Goal: Task Accomplishment & Management: Complete application form

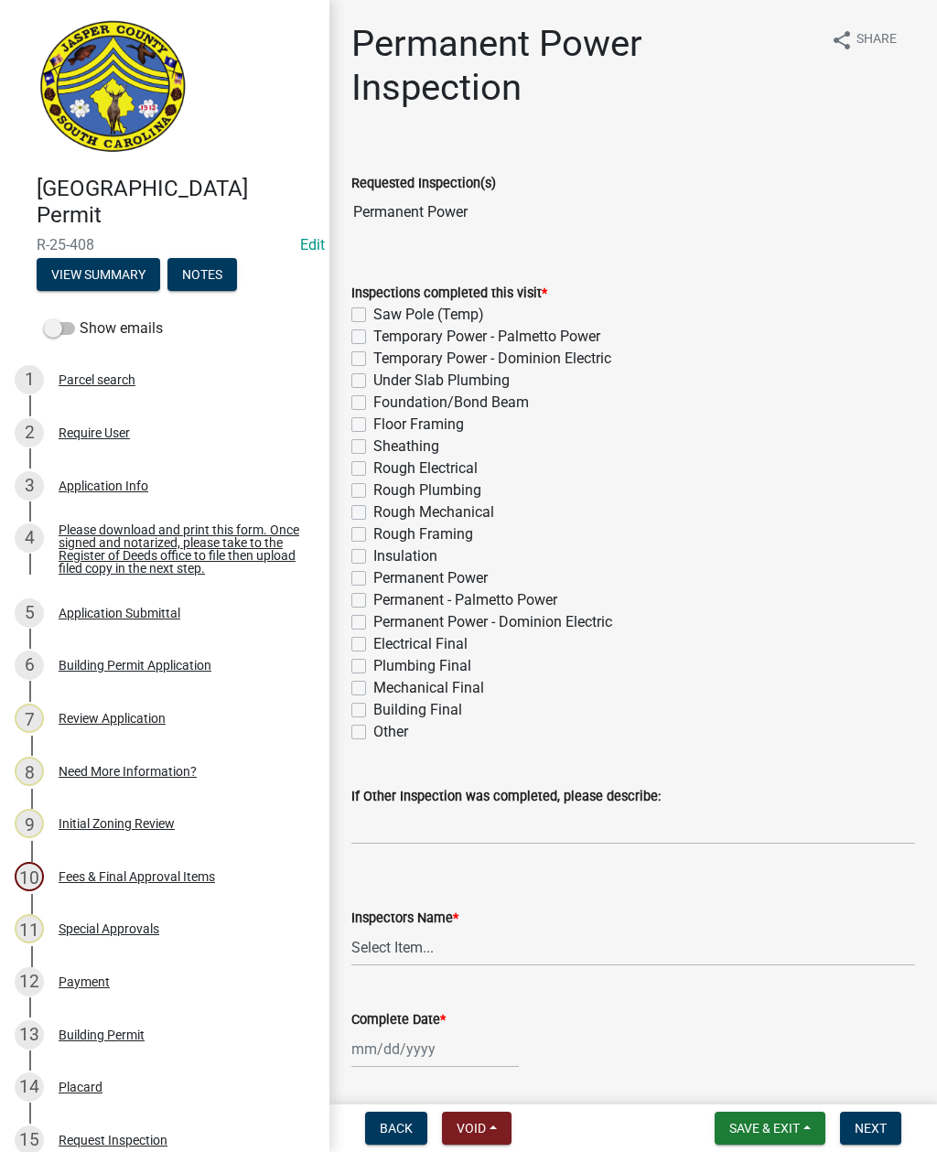
click at [373, 584] on label "Permanent Power" at bounding box center [430, 578] width 114 height 22
click at [373, 579] on input "Permanent Power" at bounding box center [379, 573] width 12 height 12
checkbox input "true"
checkbox input "false"
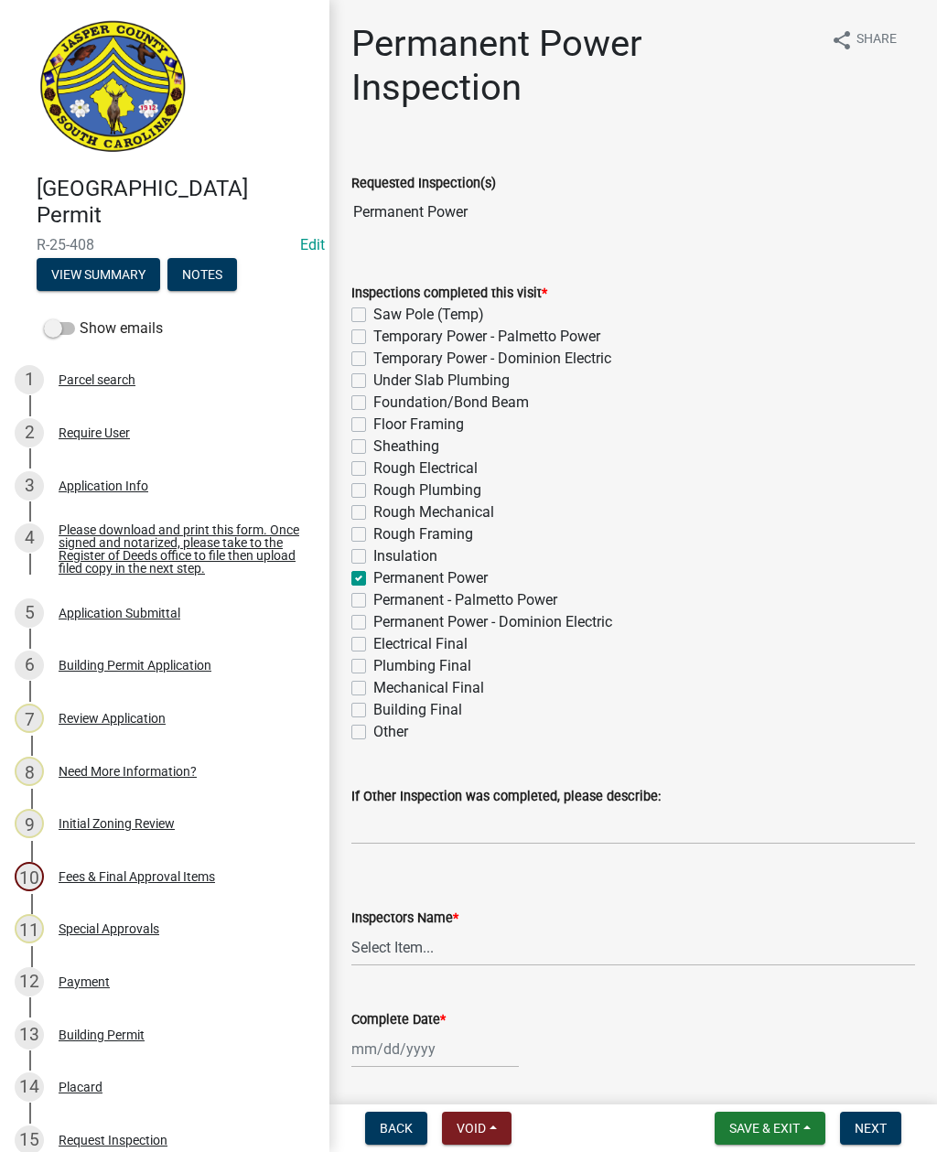
checkbox input "false"
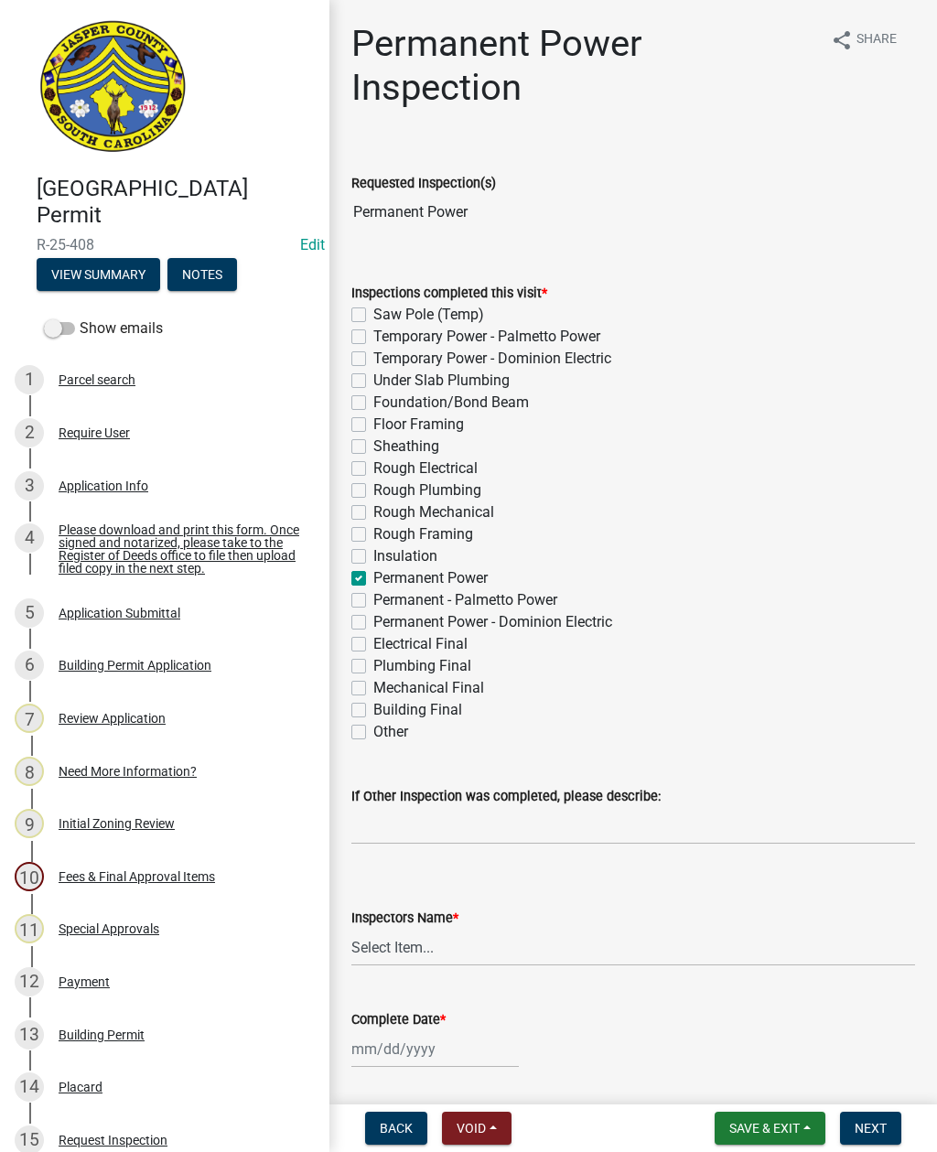
checkbox input "false"
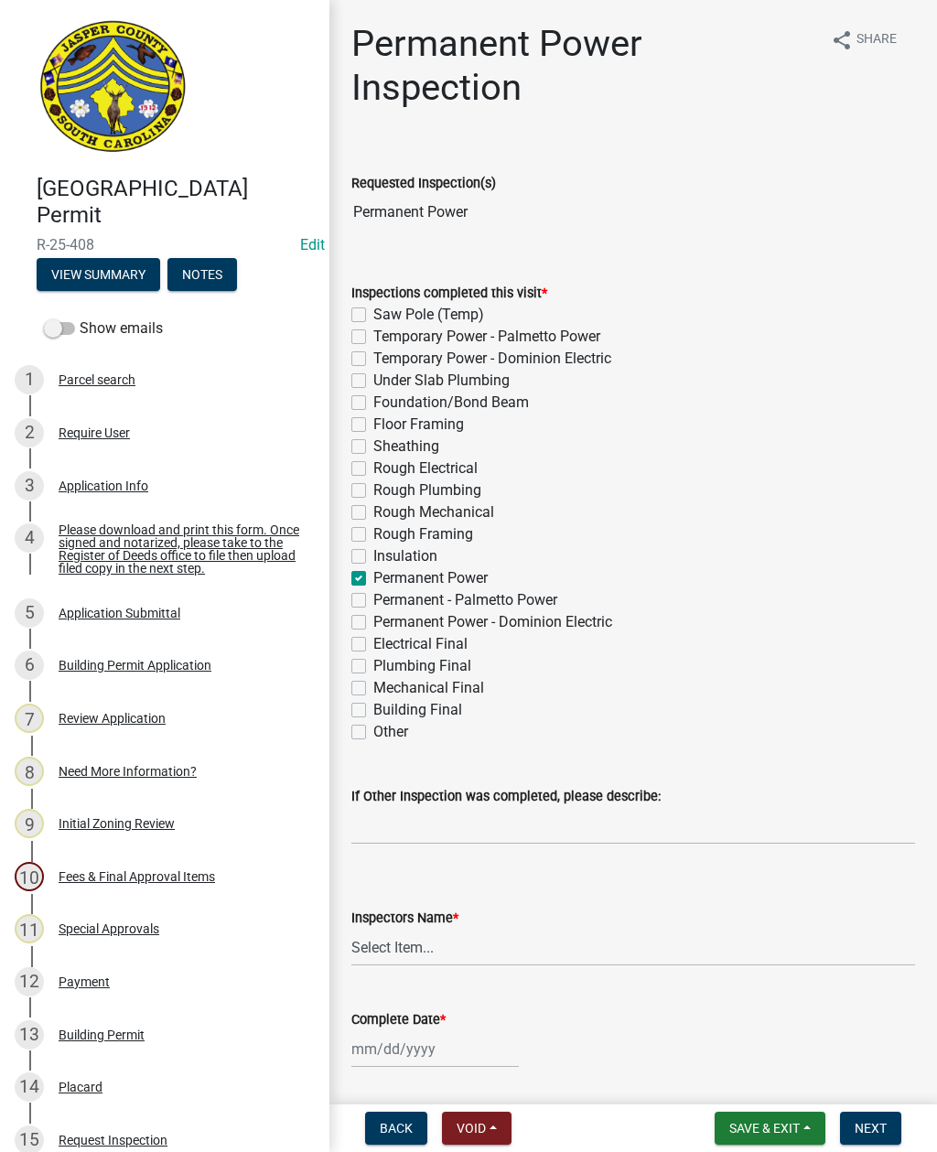
checkbox input "true"
checkbox input "false"
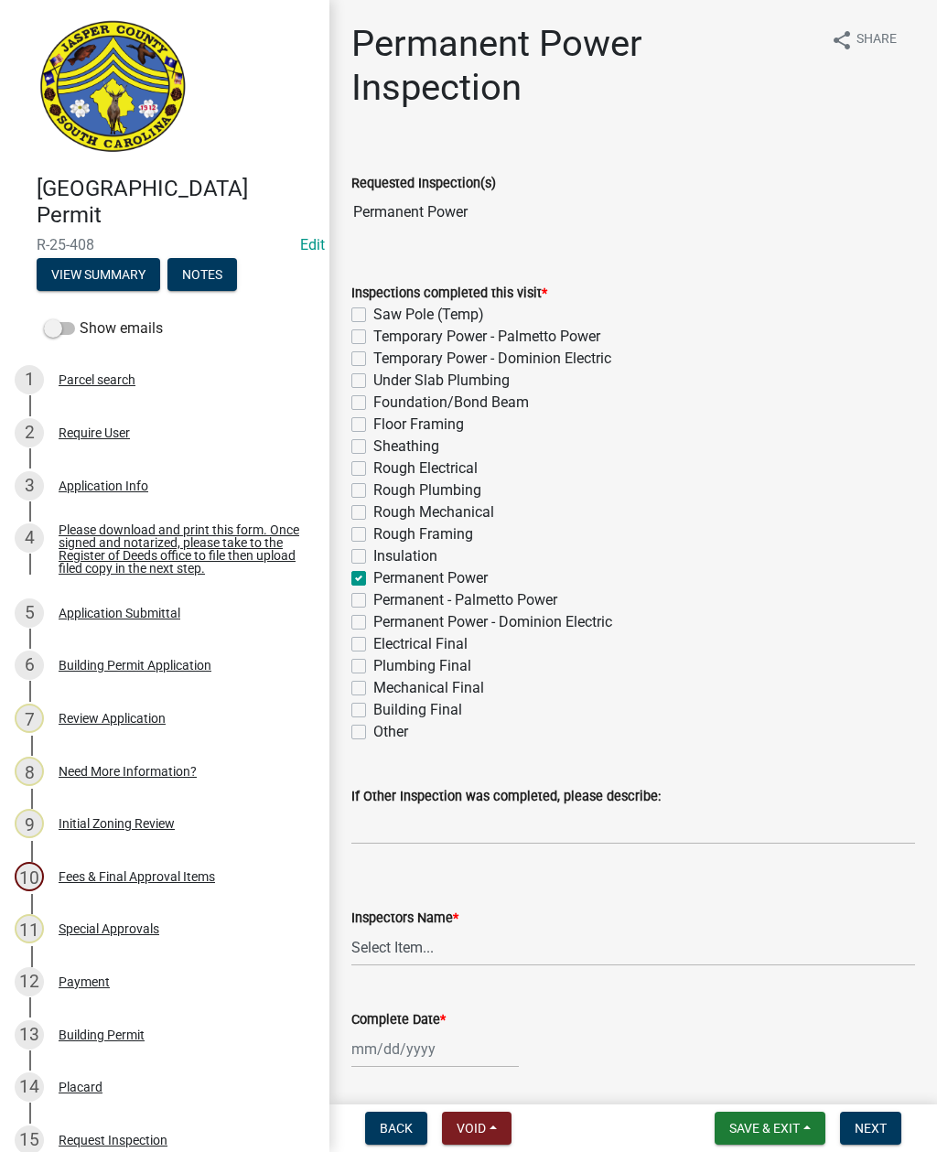
checkbox input "false"
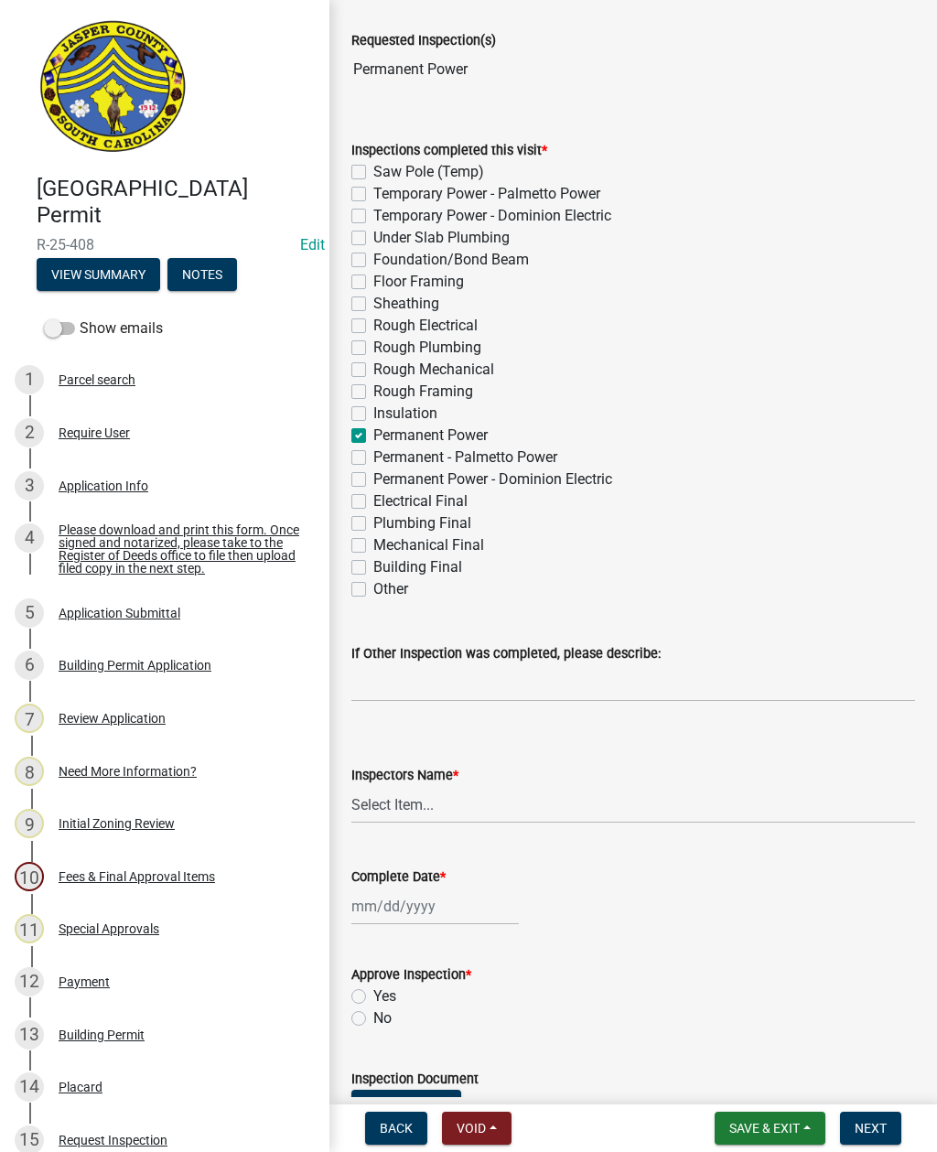
scroll to position [154, 0]
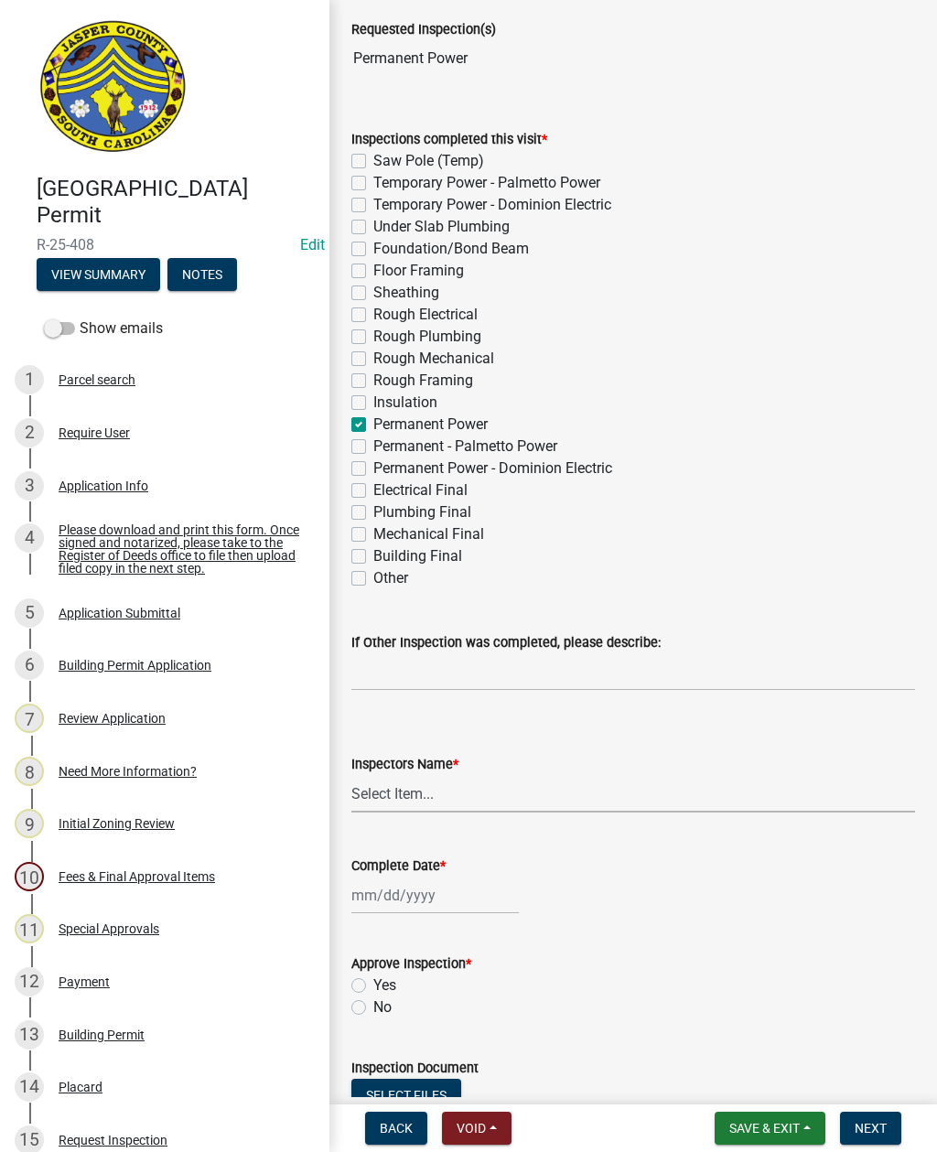
click at [408, 796] on select "Select Item... [EMAIL_ADDRESS][DOMAIN_NAME] ([PERSON_NAME] ) rcampbell ([PERSON…" at bounding box center [633, 794] width 564 height 38
select select "2d9ba1e5-2fdd-4b15-98d0-073dcbeb5880"
click at [423, 908] on div at bounding box center [434, 896] width 167 height 38
select select "10"
select select "2025"
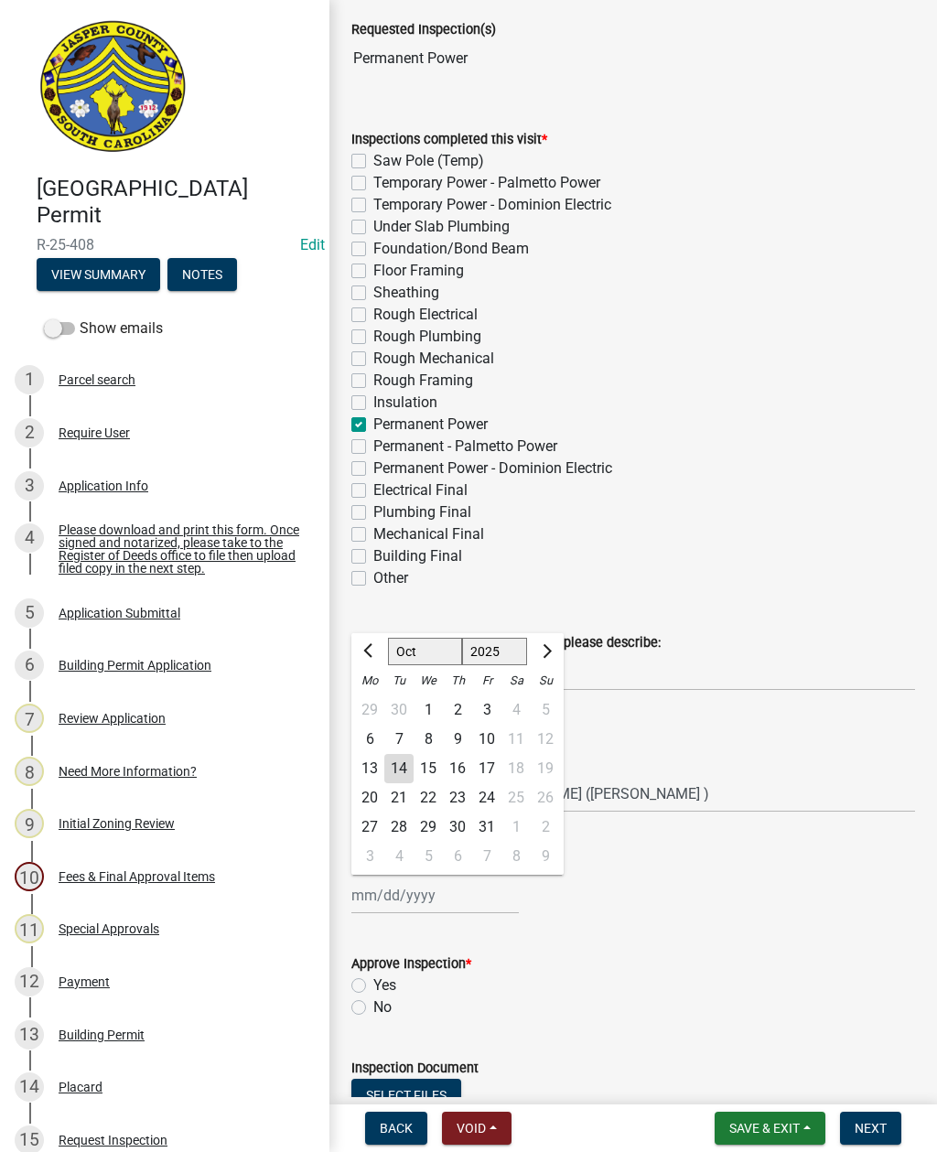
click at [404, 769] on div "14" at bounding box center [398, 768] width 29 height 29
type input "[DATE]"
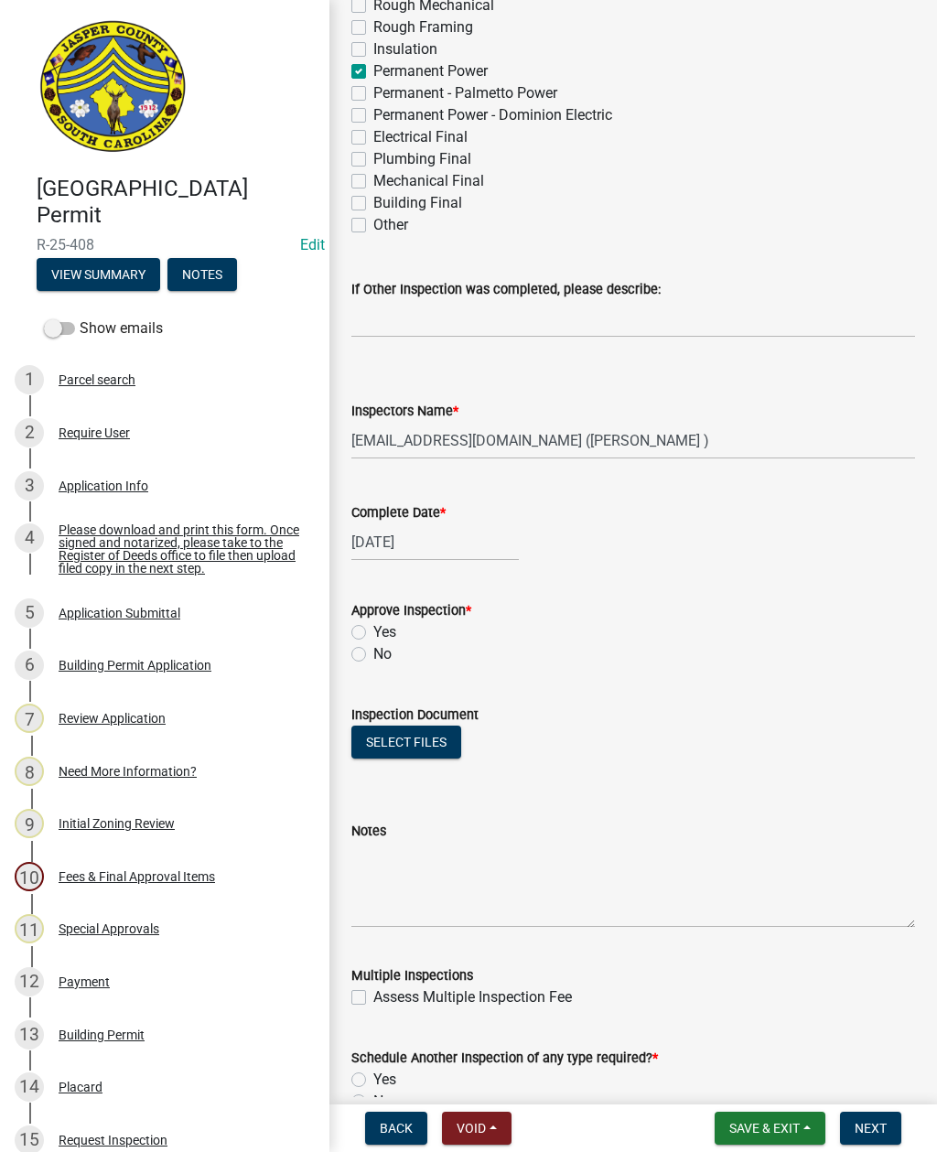
scroll to position [509, 0]
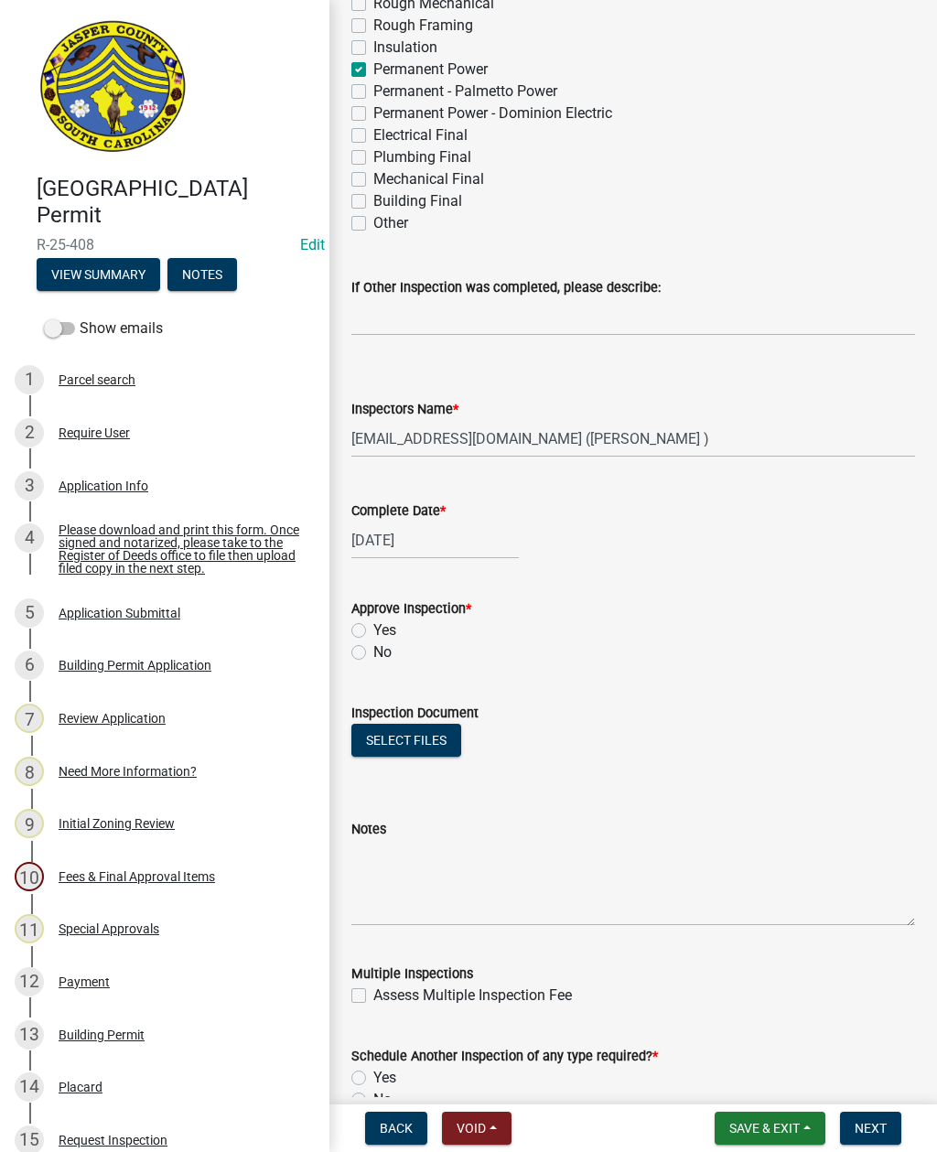
click at [350, 658] on div "Approve Inspection * Yes No" at bounding box center [633, 620] width 591 height 88
click at [377, 657] on label "No" at bounding box center [382, 652] width 18 height 22
click at [377, 653] on input "No" at bounding box center [379, 647] width 12 height 12
radio input "true"
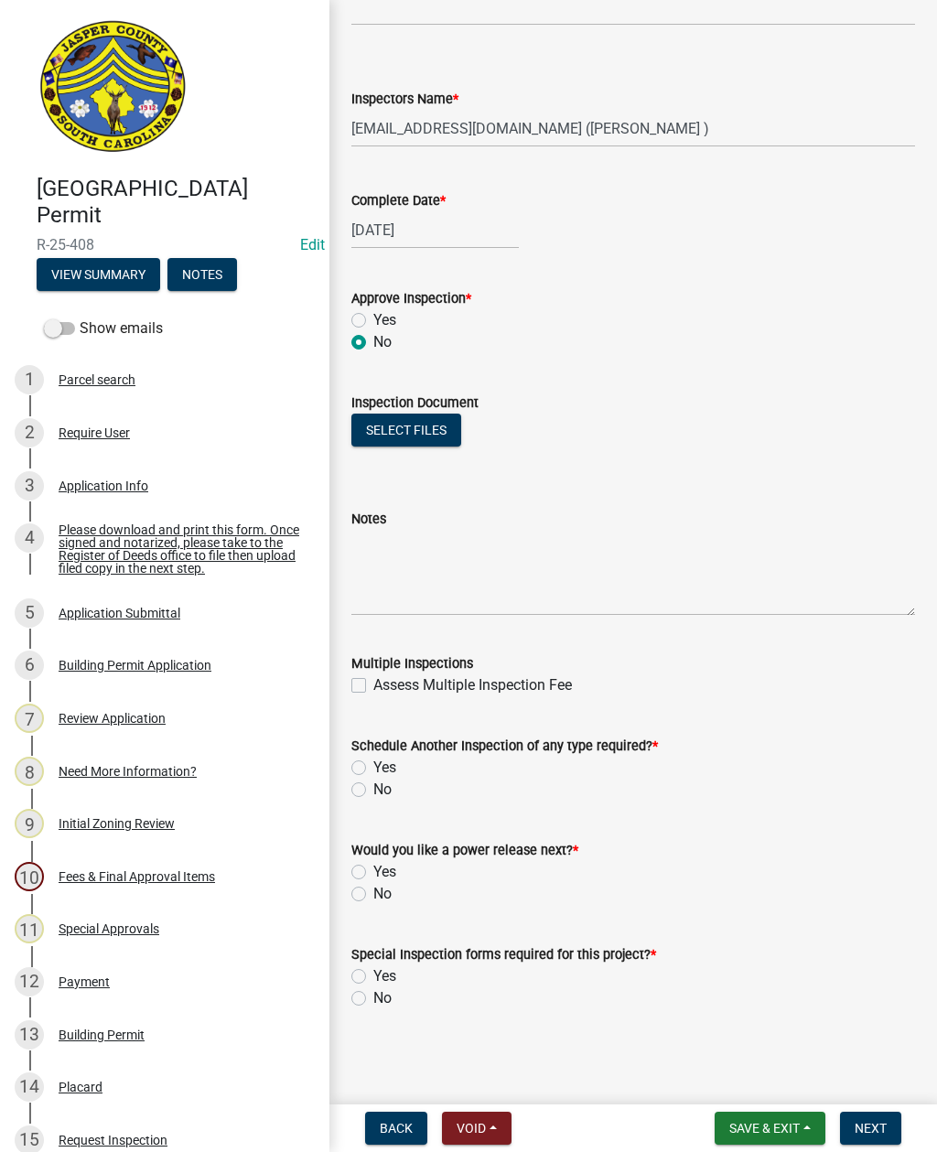
scroll to position [819, 0]
click at [457, 551] on textarea "Notes" at bounding box center [633, 573] width 564 height 86
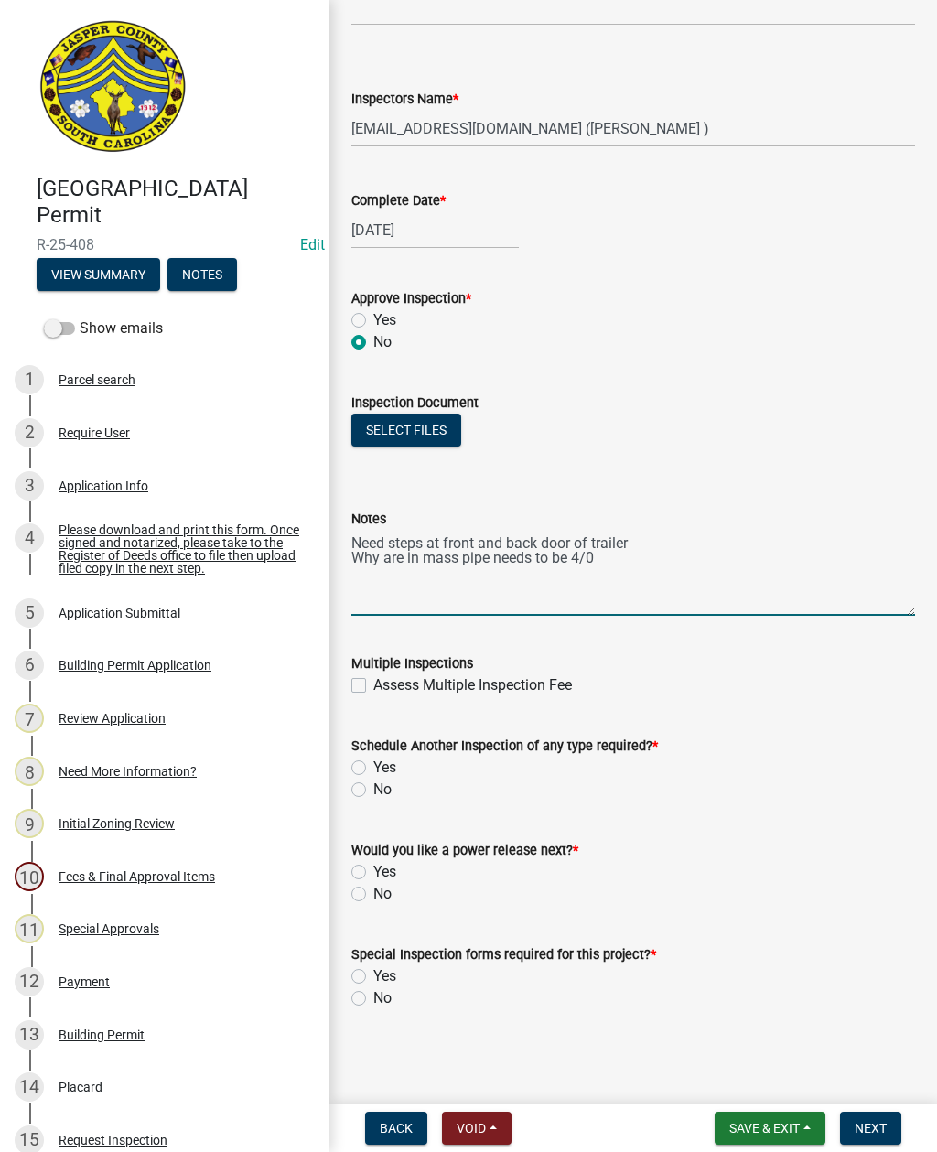
click at [458, 572] on textarea "Need steps at front and back door of trailer Why are in mass pipe needs to be 4…" at bounding box center [633, 573] width 564 height 86
click at [457, 553] on textarea "Need steps at front and back door of trailer Why are in mass pipe needs to be 4…" at bounding box center [633, 573] width 564 height 86
click at [399, 559] on textarea "Need steps at front and back door of trailer Why are in mast pipe needs to be 4…" at bounding box center [633, 573] width 564 height 86
click at [588, 568] on textarea "Need steps at front and back door of trailer Wire in mast pipe needs to be 4/0" at bounding box center [633, 573] width 564 height 86
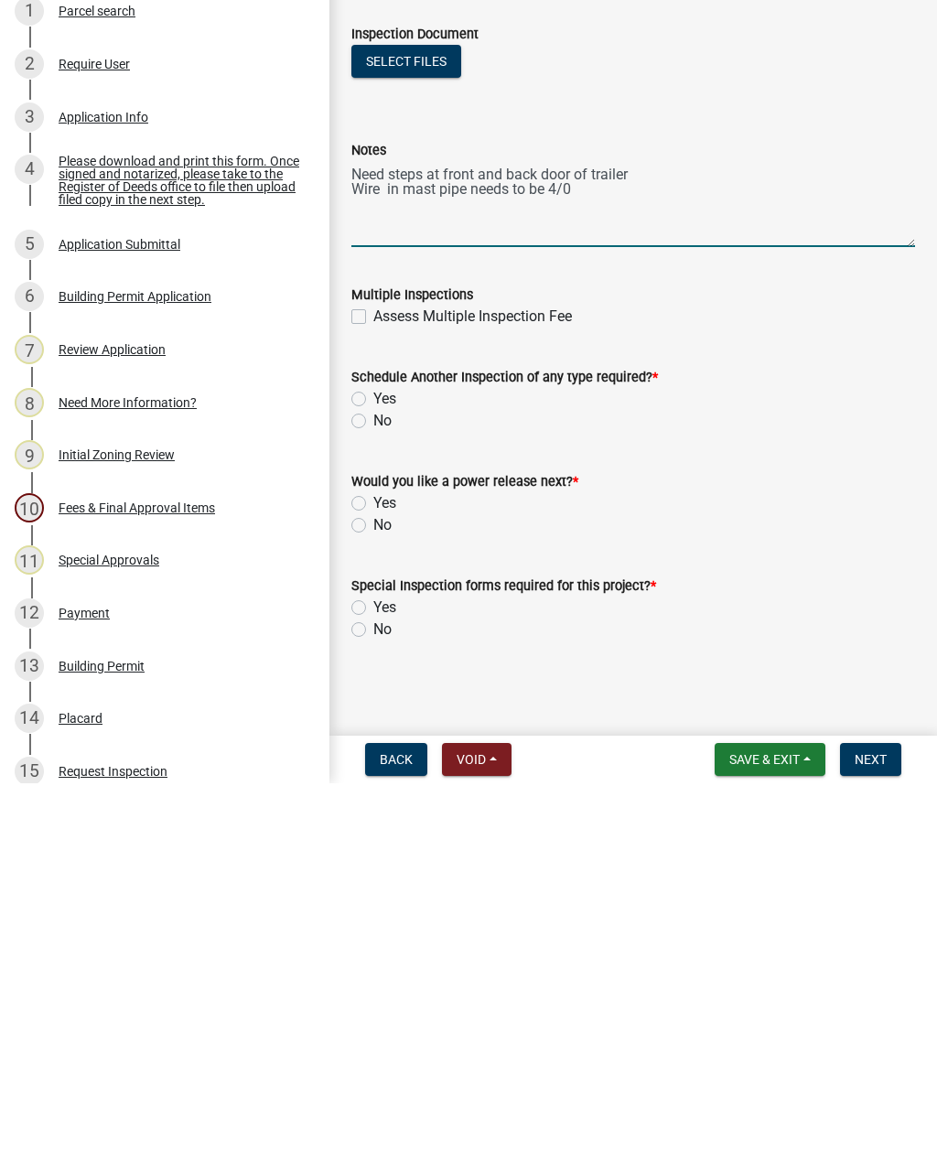
type textarea "Need steps at front and back door of trailer Wire in mast pipe needs to be 4/0"
click at [373, 757] on label "Yes" at bounding box center [384, 768] width 23 height 22
click at [373, 757] on input "Yes" at bounding box center [379, 763] width 12 height 12
radio input "true"
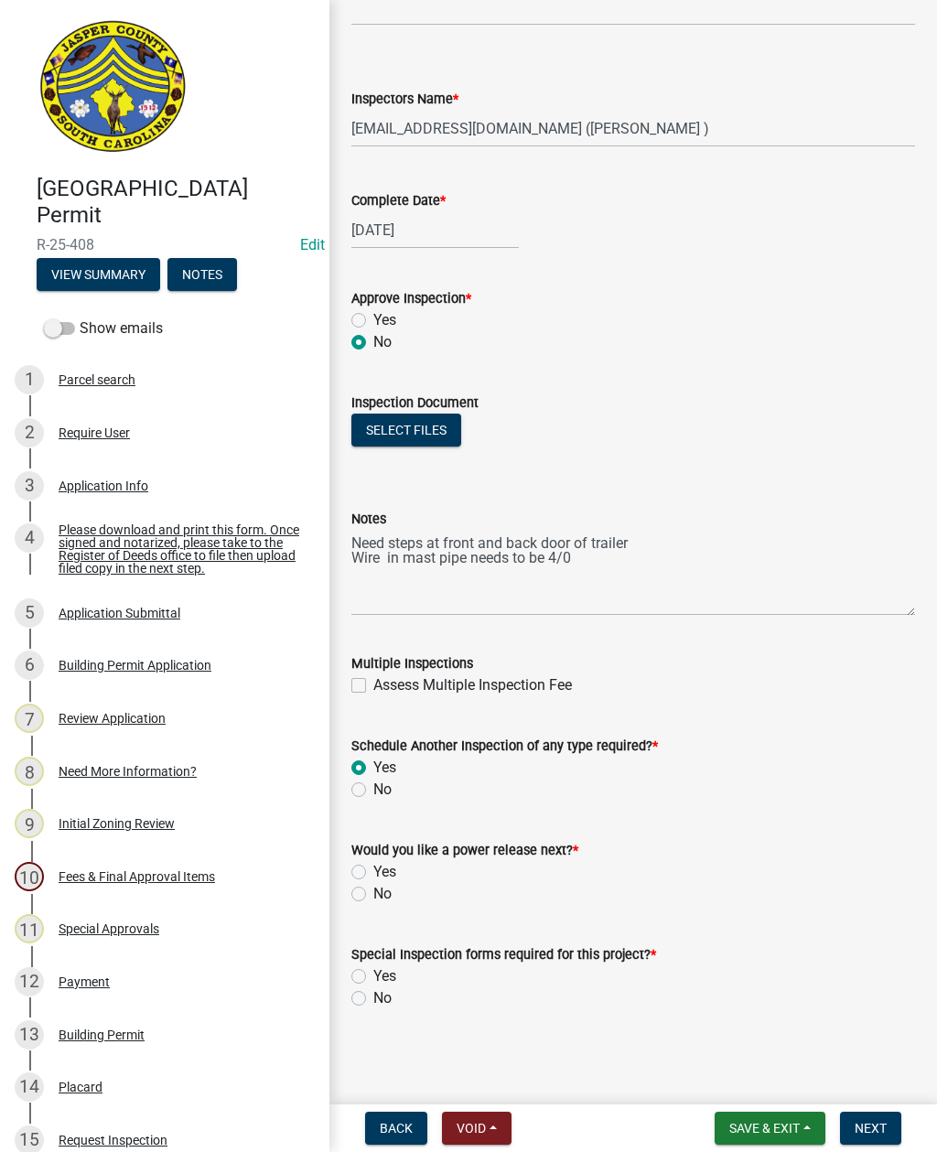
click at [373, 899] on label "No" at bounding box center [382, 894] width 18 height 22
click at [373, 895] on input "No" at bounding box center [379, 889] width 12 height 12
radio input "true"
click at [373, 1004] on label "No" at bounding box center [382, 998] width 18 height 22
click at [373, 999] on input "No" at bounding box center [379, 993] width 12 height 12
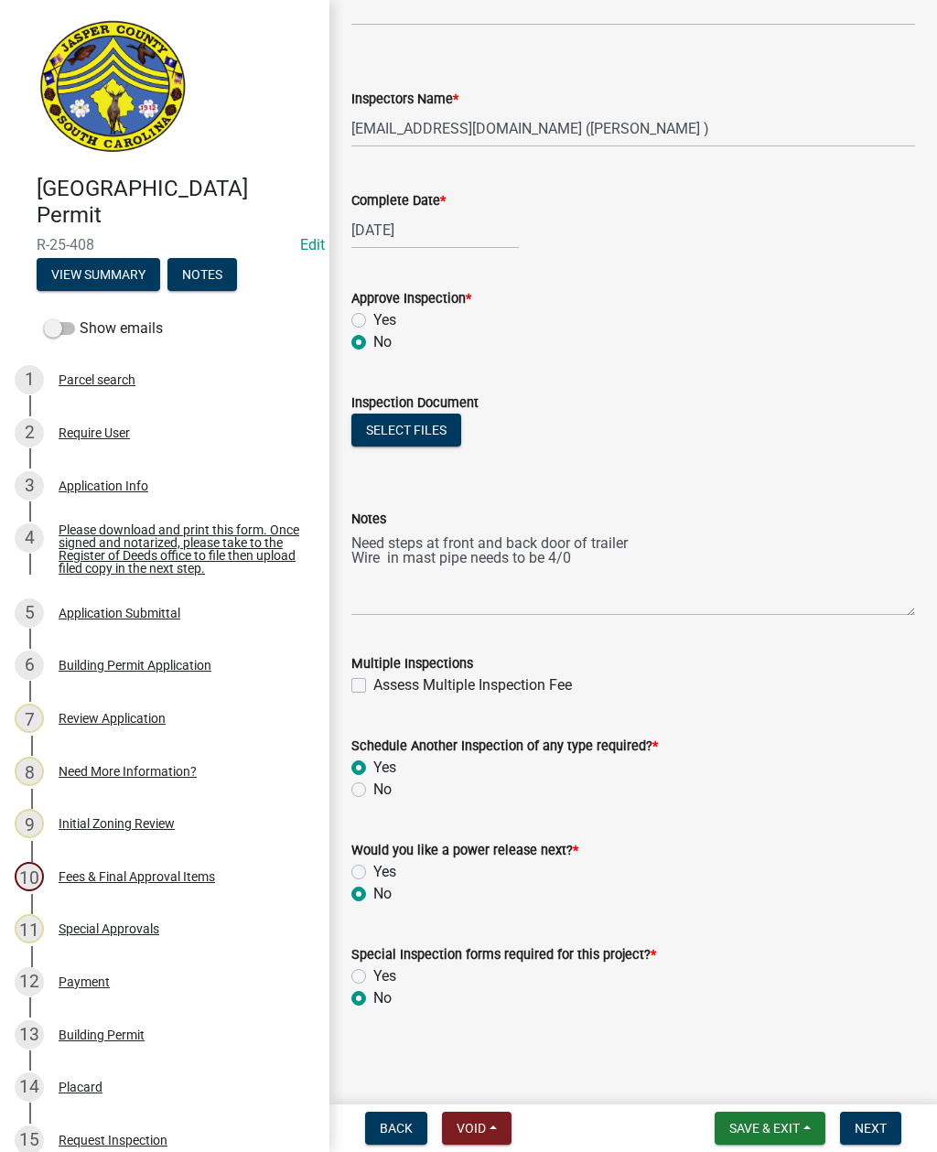
radio input "true"
click at [607, 566] on textarea "Need steps at front and back door of trailer Wire in mast pipe needs to be 4/0" at bounding box center [633, 573] width 564 height 86
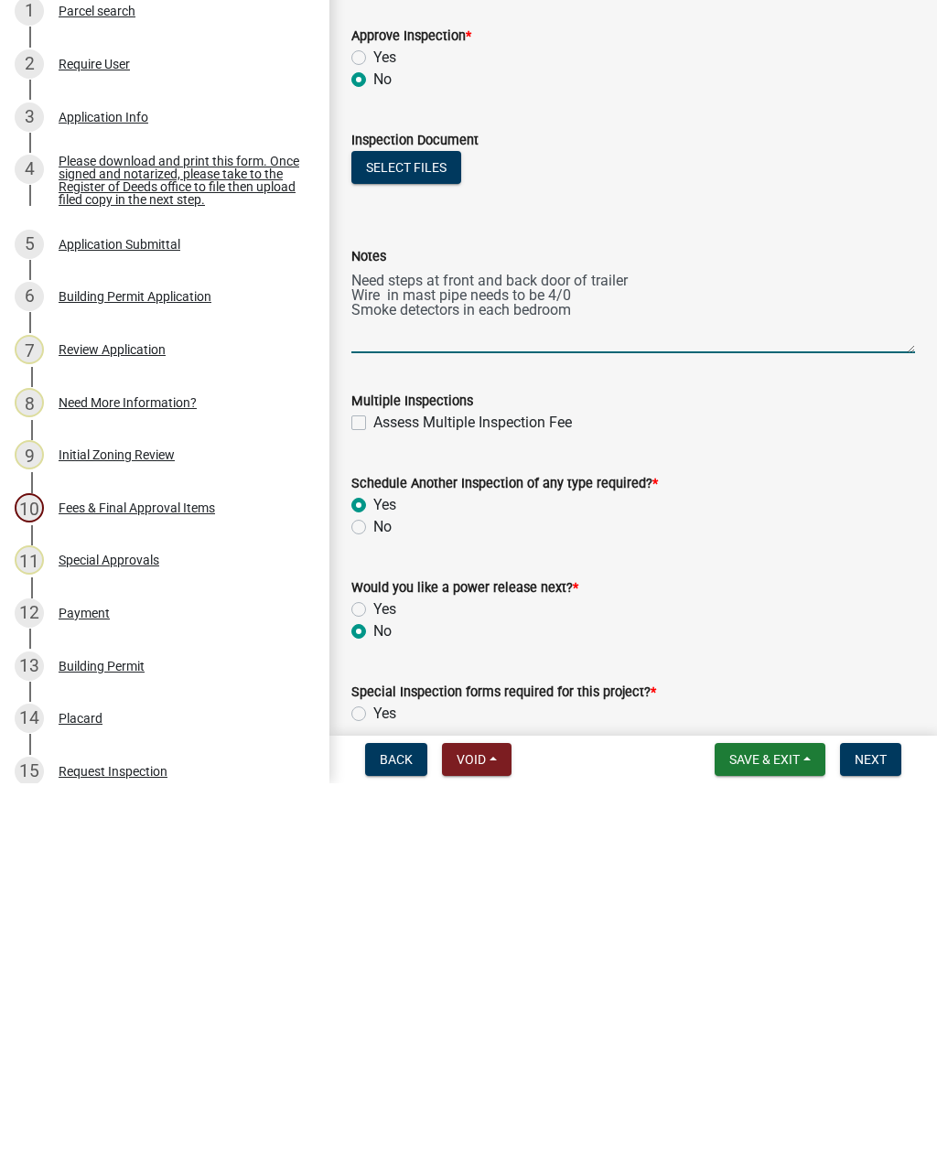
scroll to position [714, 0]
type textarea "Need steps at front and back door of trailer Wire in mast pipe needs to be 4/0 …"
click at [881, 1121] on span "Next" at bounding box center [871, 1128] width 32 height 15
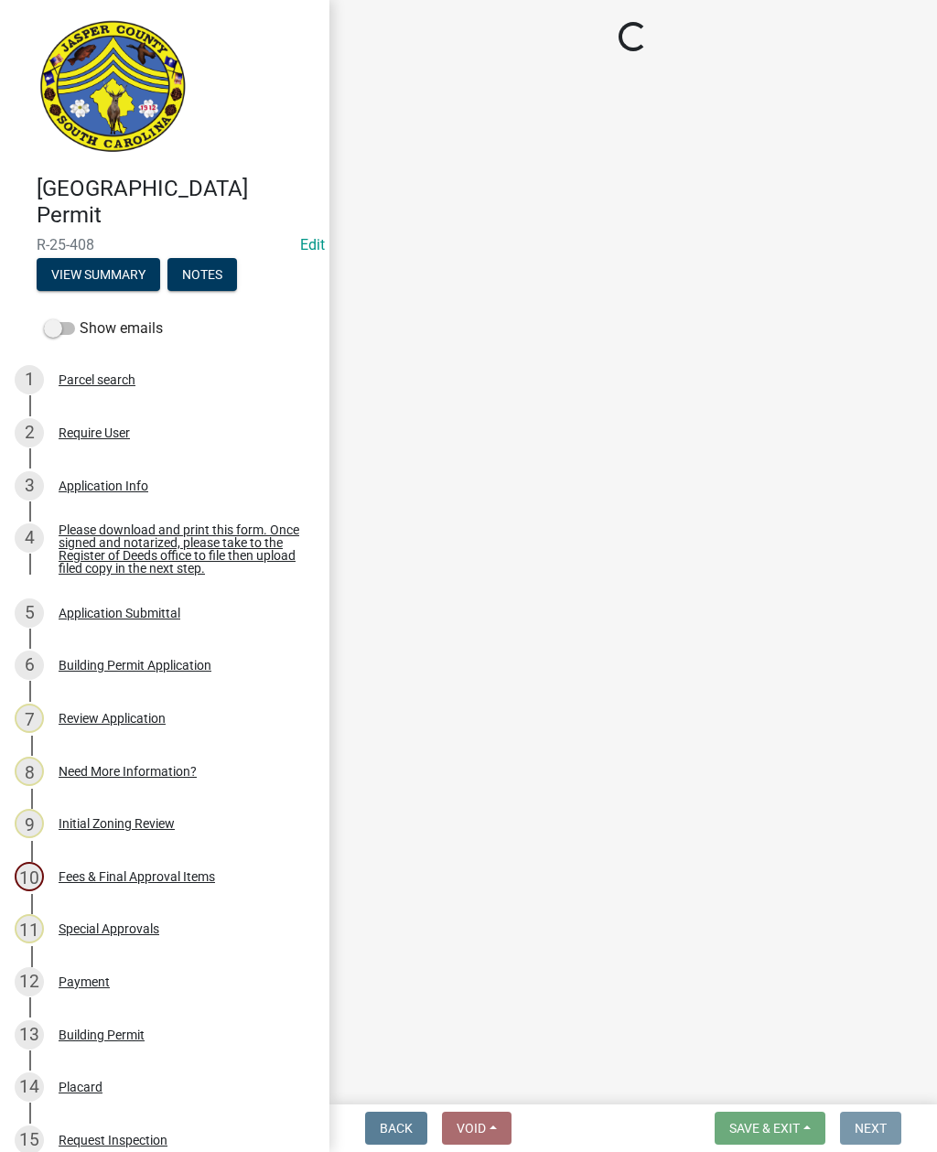
scroll to position [0, 0]
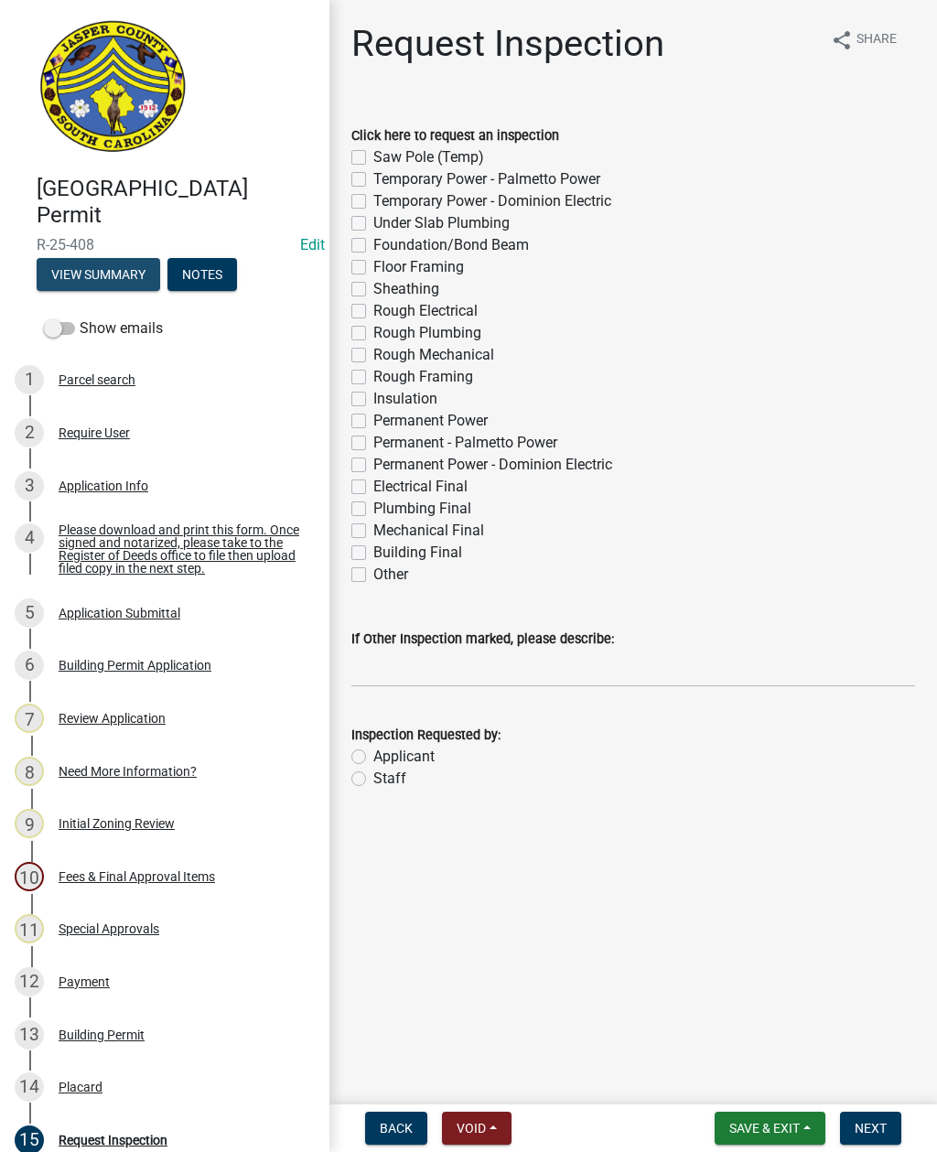
click at [107, 279] on button "View Summary" at bounding box center [99, 274] width 124 height 33
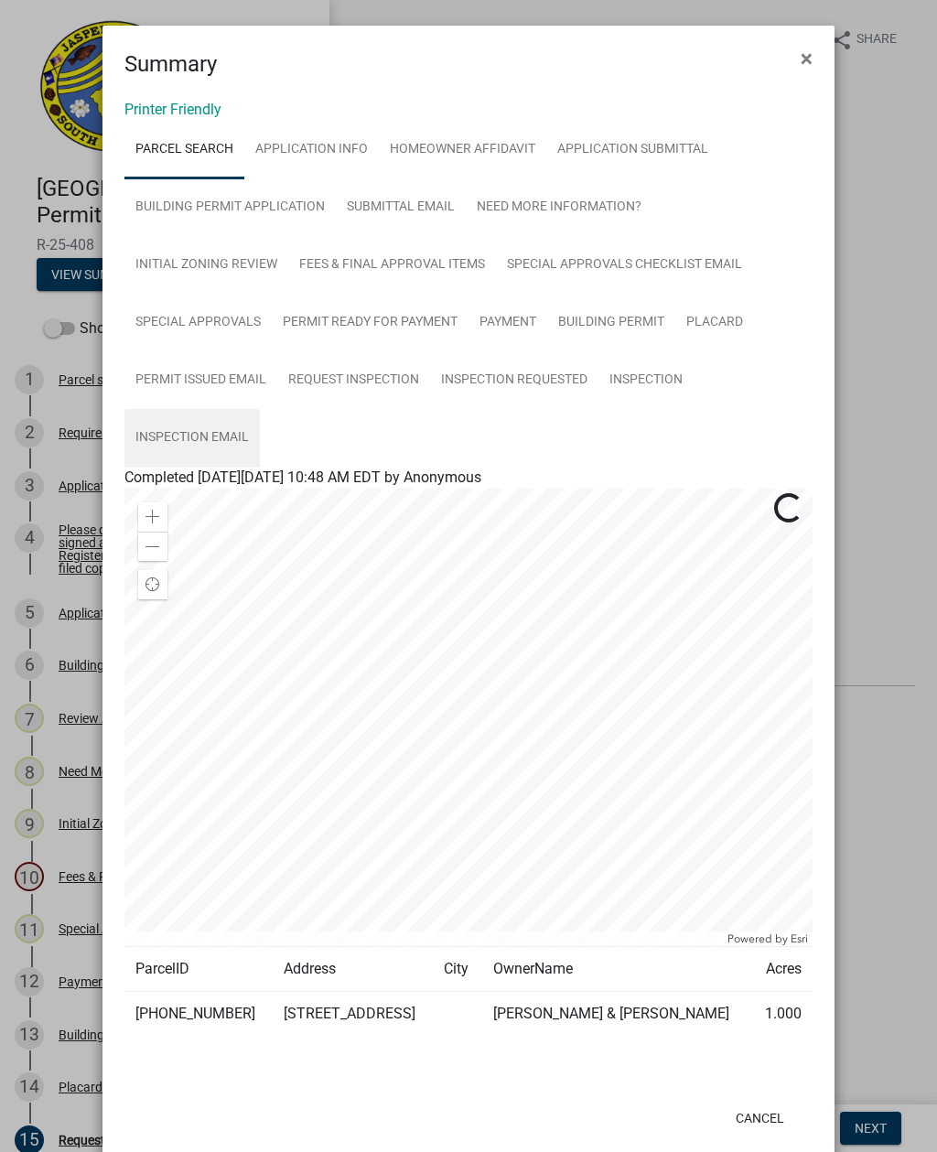
click at [205, 436] on link "Inspection Email" at bounding box center [191, 438] width 135 height 59
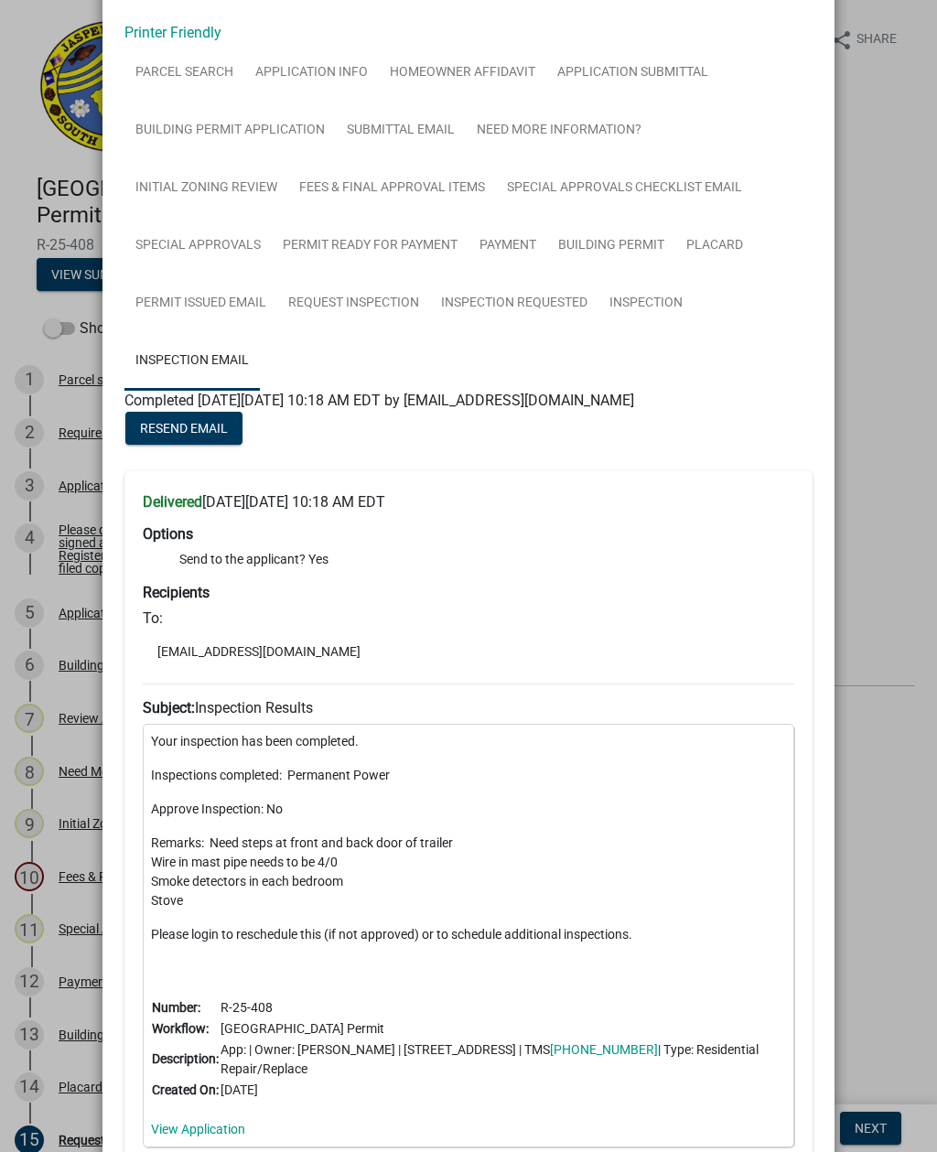
scroll to position [71, 0]
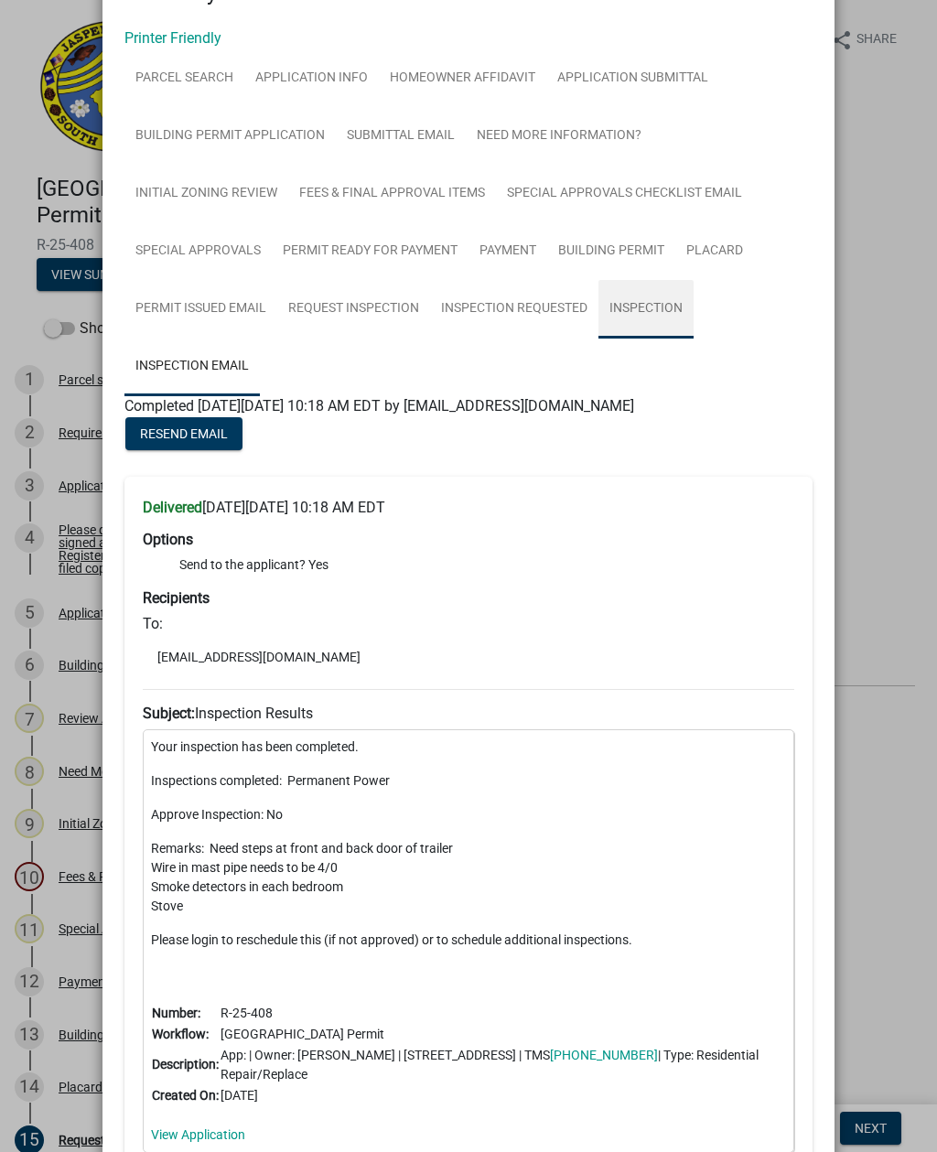
click at [661, 314] on link "Inspection" at bounding box center [645, 309] width 95 height 59
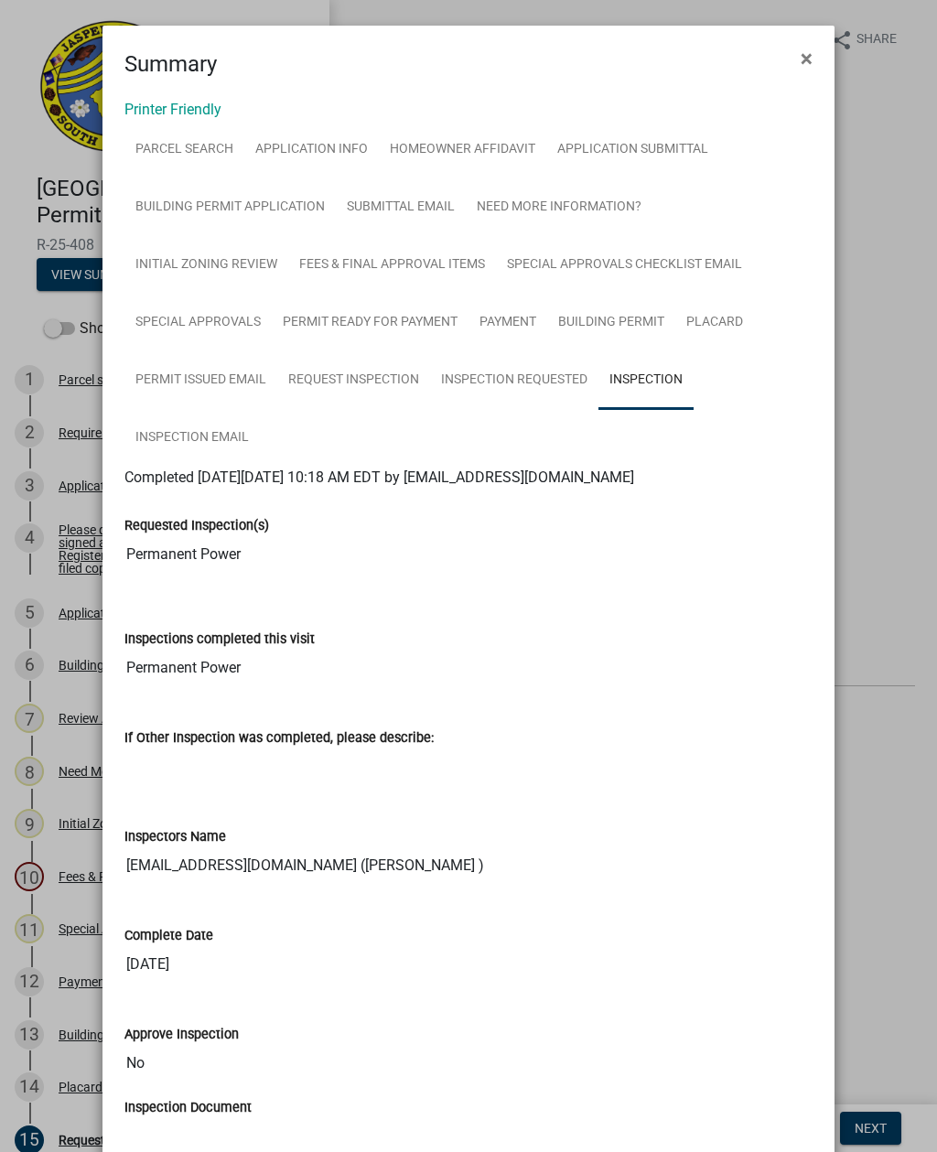
scroll to position [0, 0]
click at [799, 51] on button "×" at bounding box center [806, 58] width 41 height 51
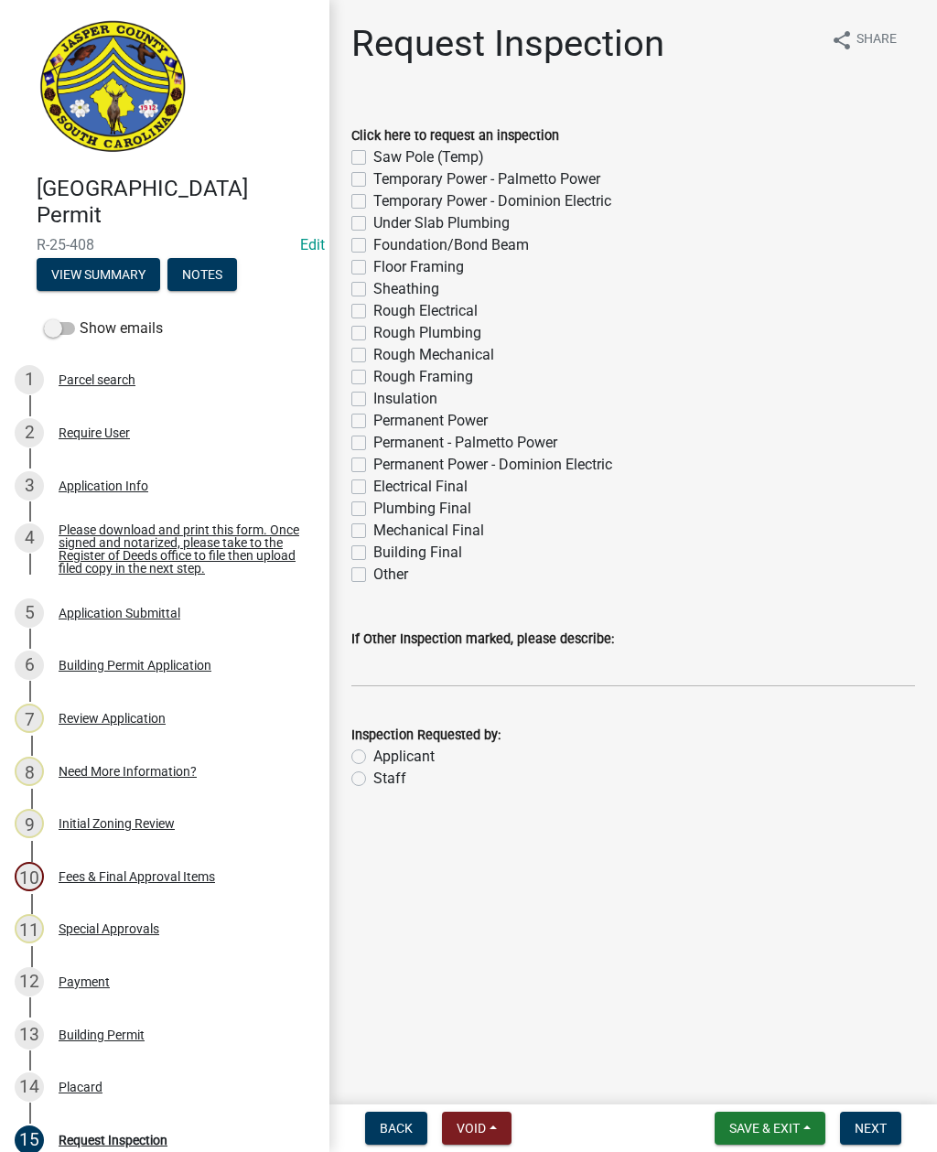
click at [756, 1123] on span "Save & Exit" at bounding box center [764, 1128] width 70 height 15
click at [746, 1073] on button "Save & Exit" at bounding box center [752, 1081] width 146 height 44
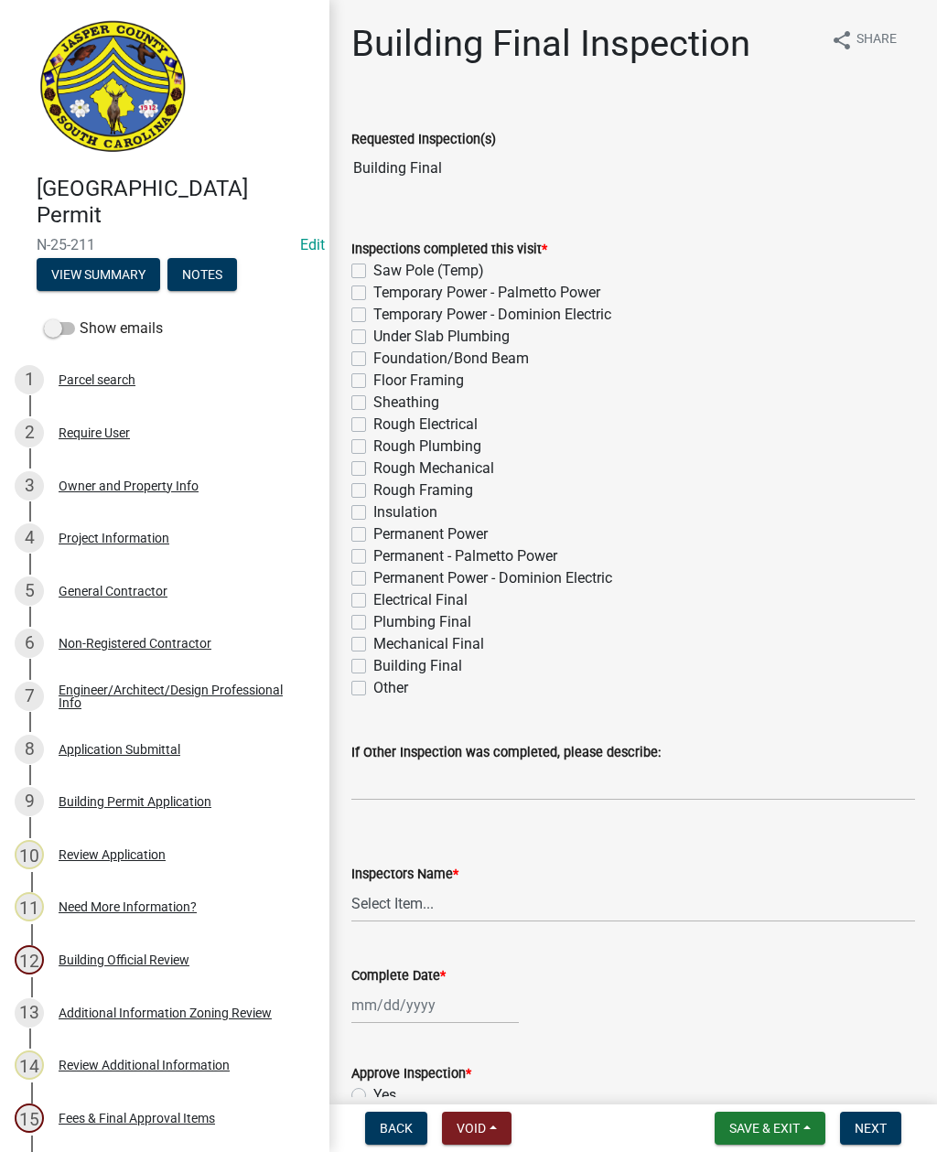
click at [116, 272] on button "View Summary" at bounding box center [99, 274] width 124 height 33
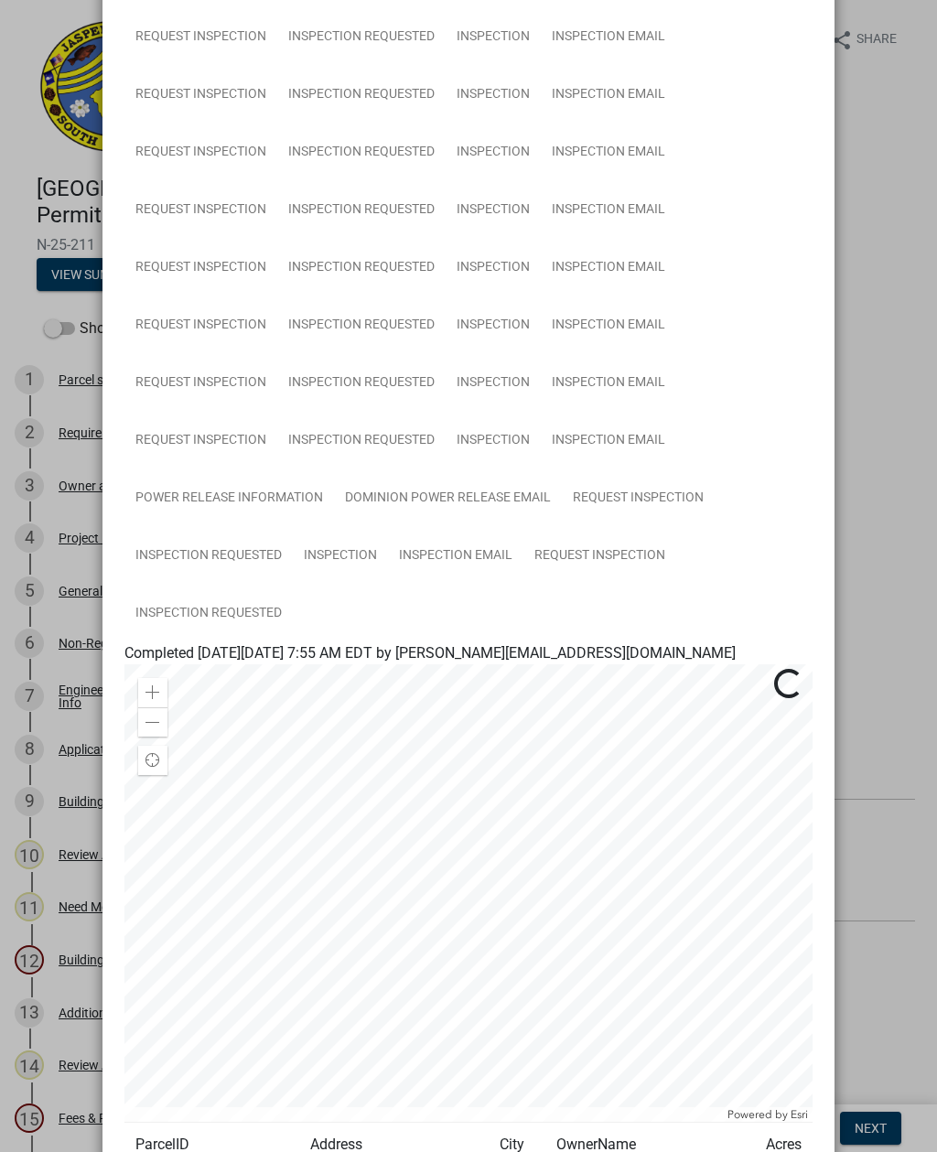
scroll to position [809, 0]
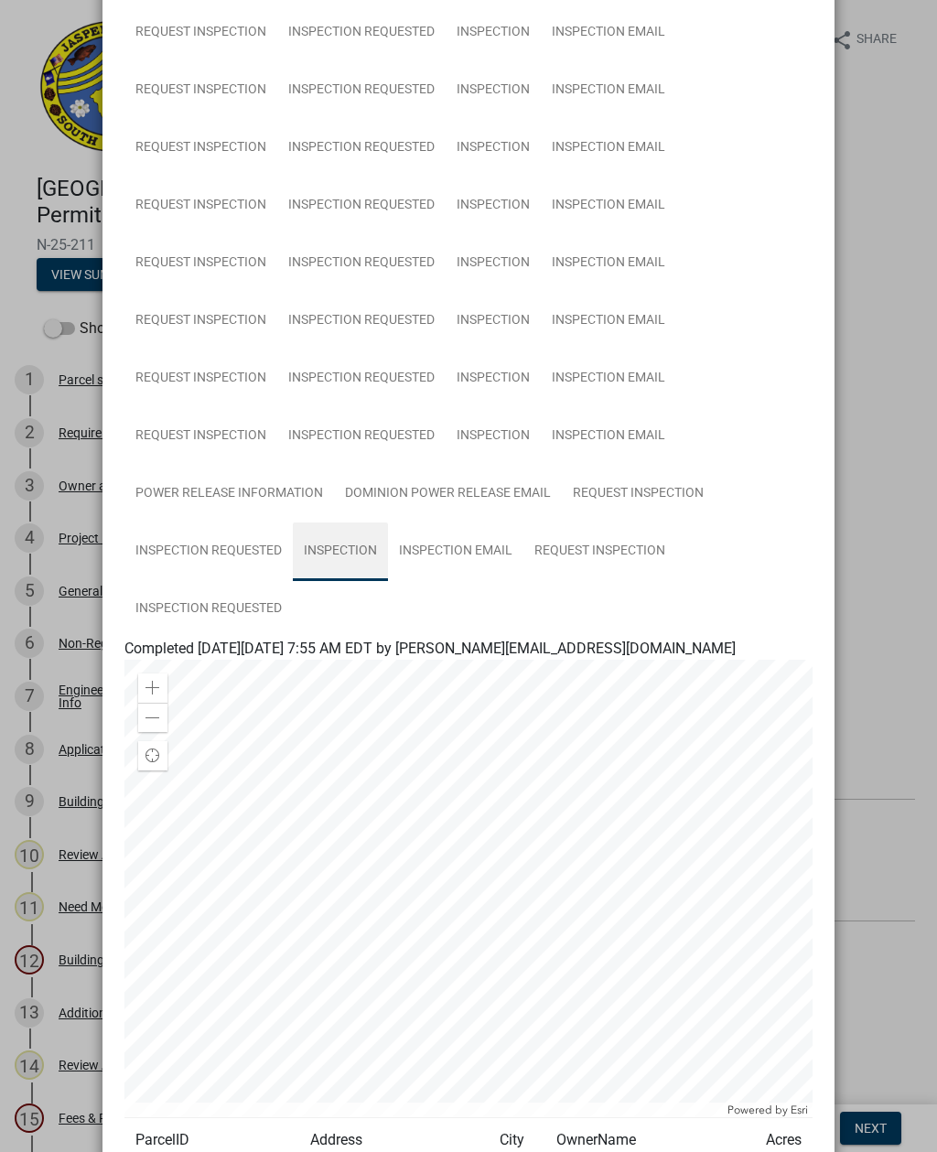
click at [340, 550] on link "Inspection" at bounding box center [340, 551] width 95 height 59
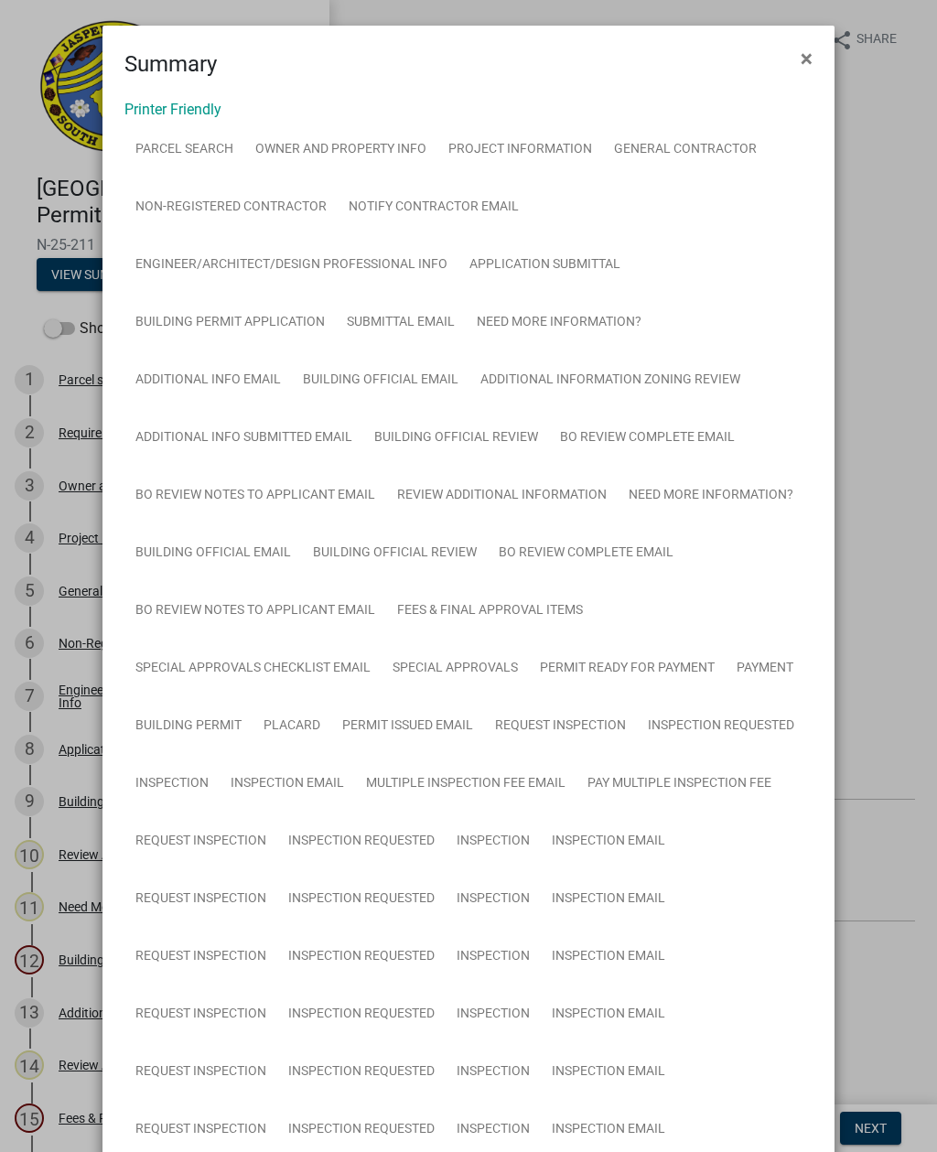
scroll to position [0, 0]
click at [804, 55] on span "×" at bounding box center [807, 59] width 12 height 26
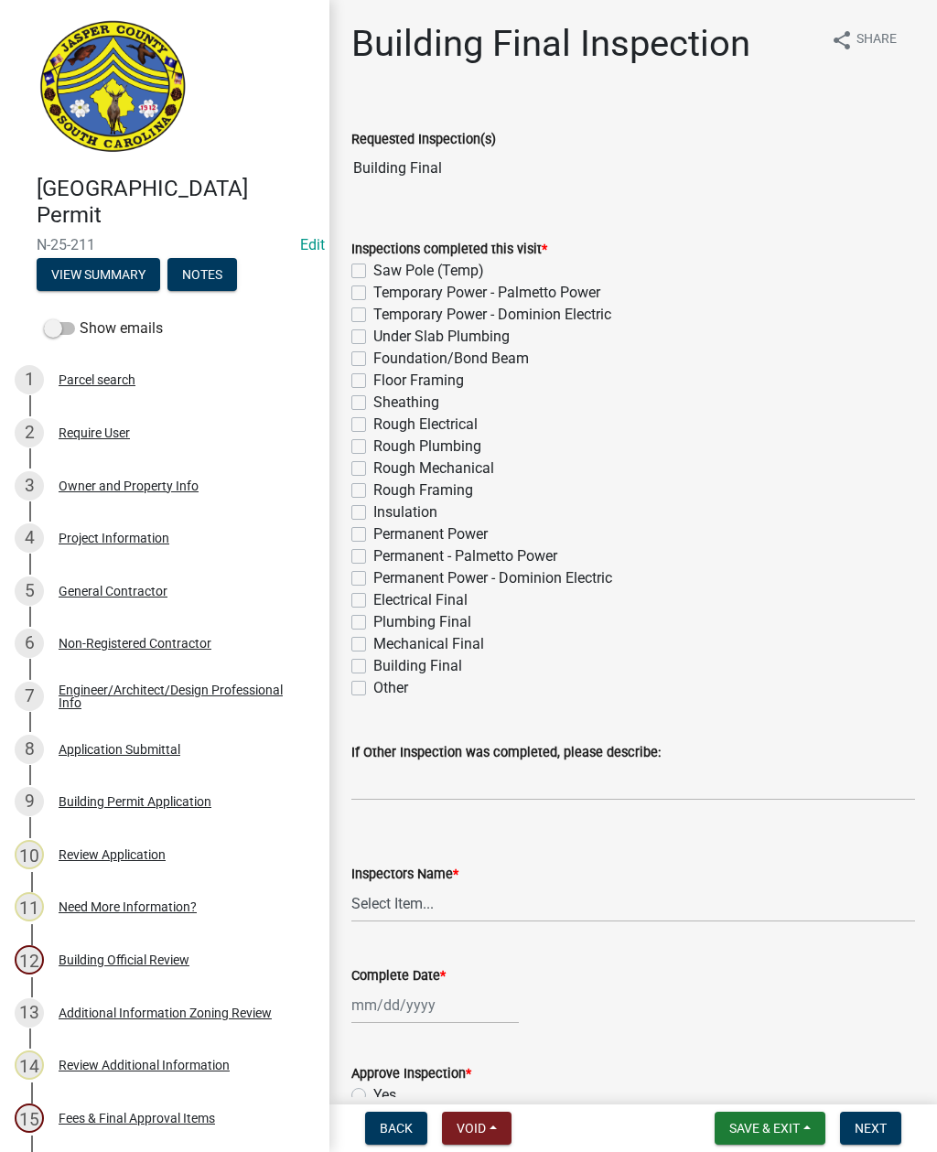
click at [373, 599] on label "Electrical Final" at bounding box center [420, 600] width 94 height 22
click at [373, 599] on input "Electrical Final" at bounding box center [379, 595] width 12 height 12
checkbox input "true"
checkbox input "false"
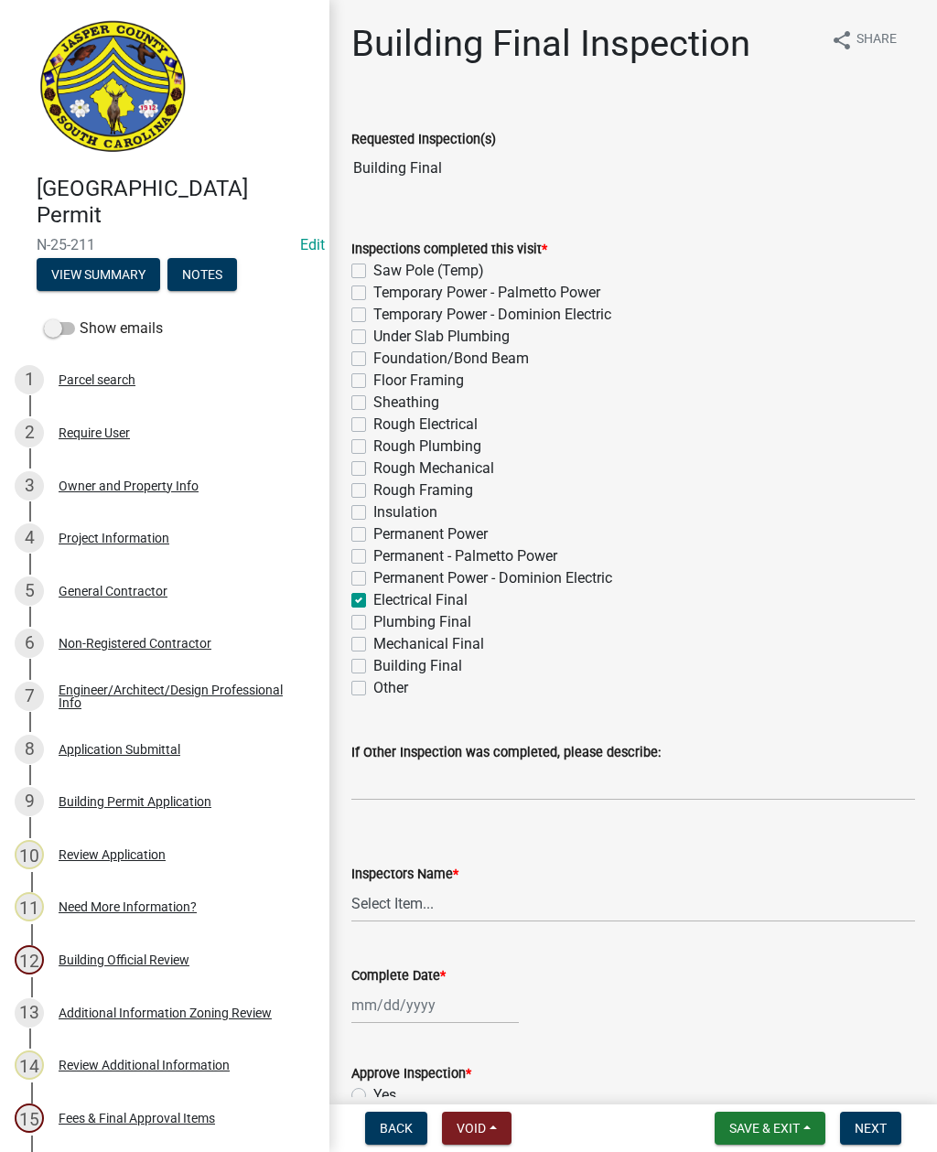
checkbox input "false"
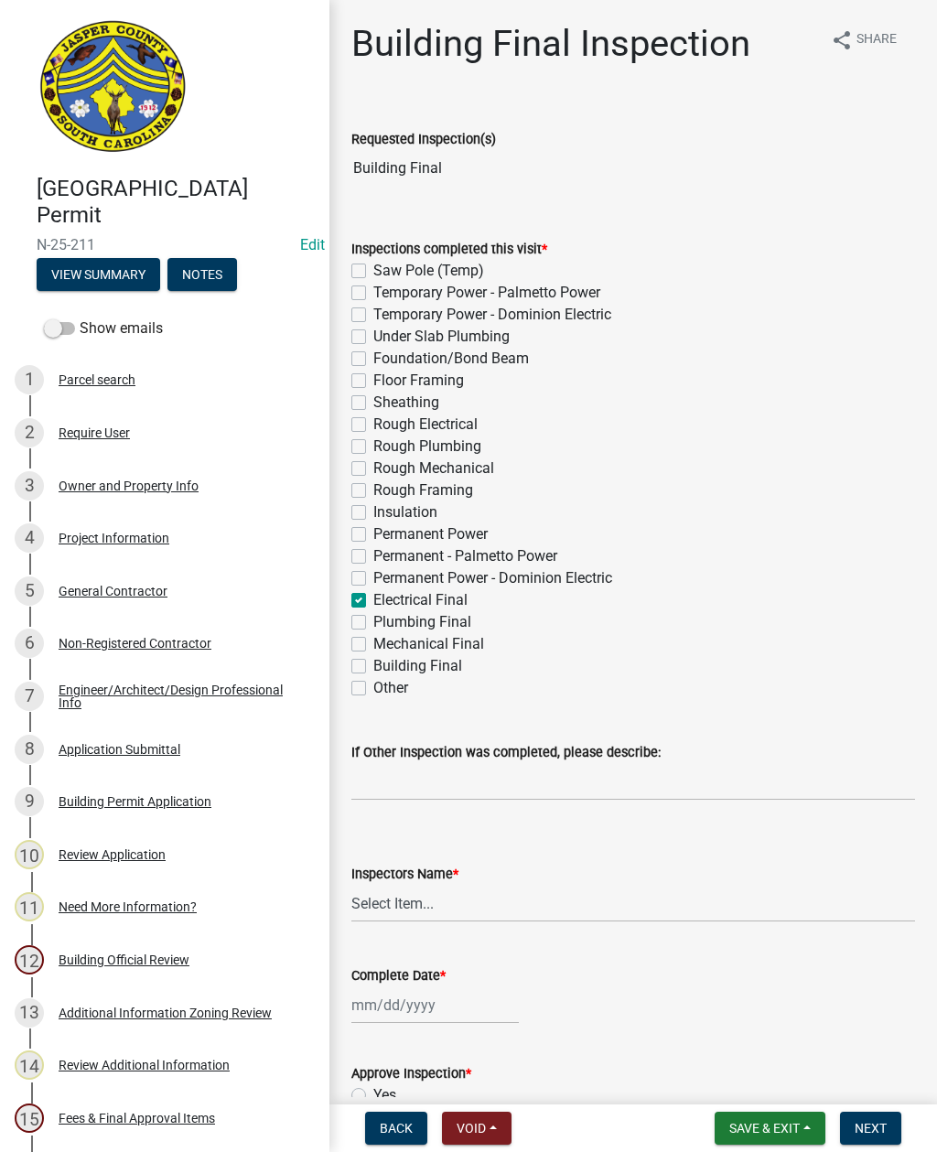
checkbox input "false"
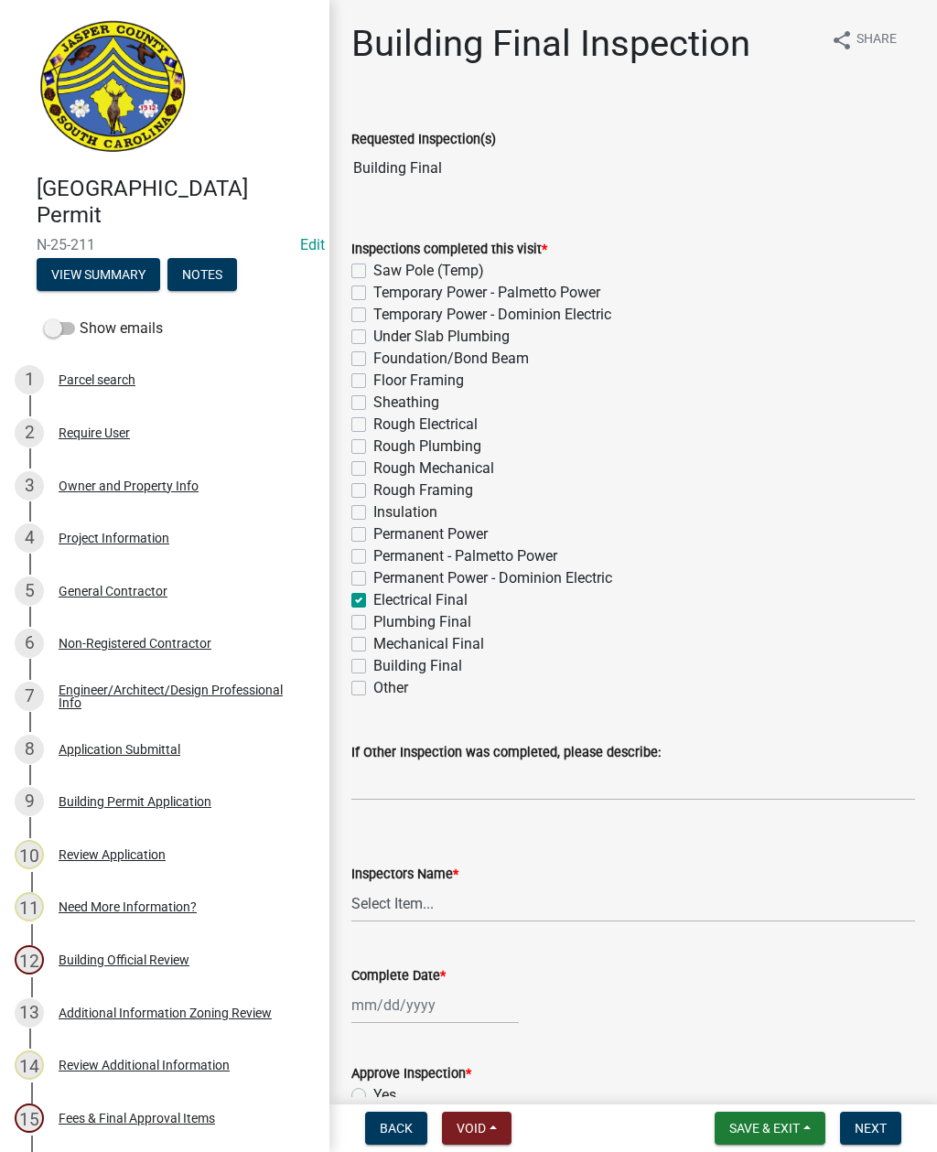
checkbox input "false"
checkbox input "true"
checkbox input "false"
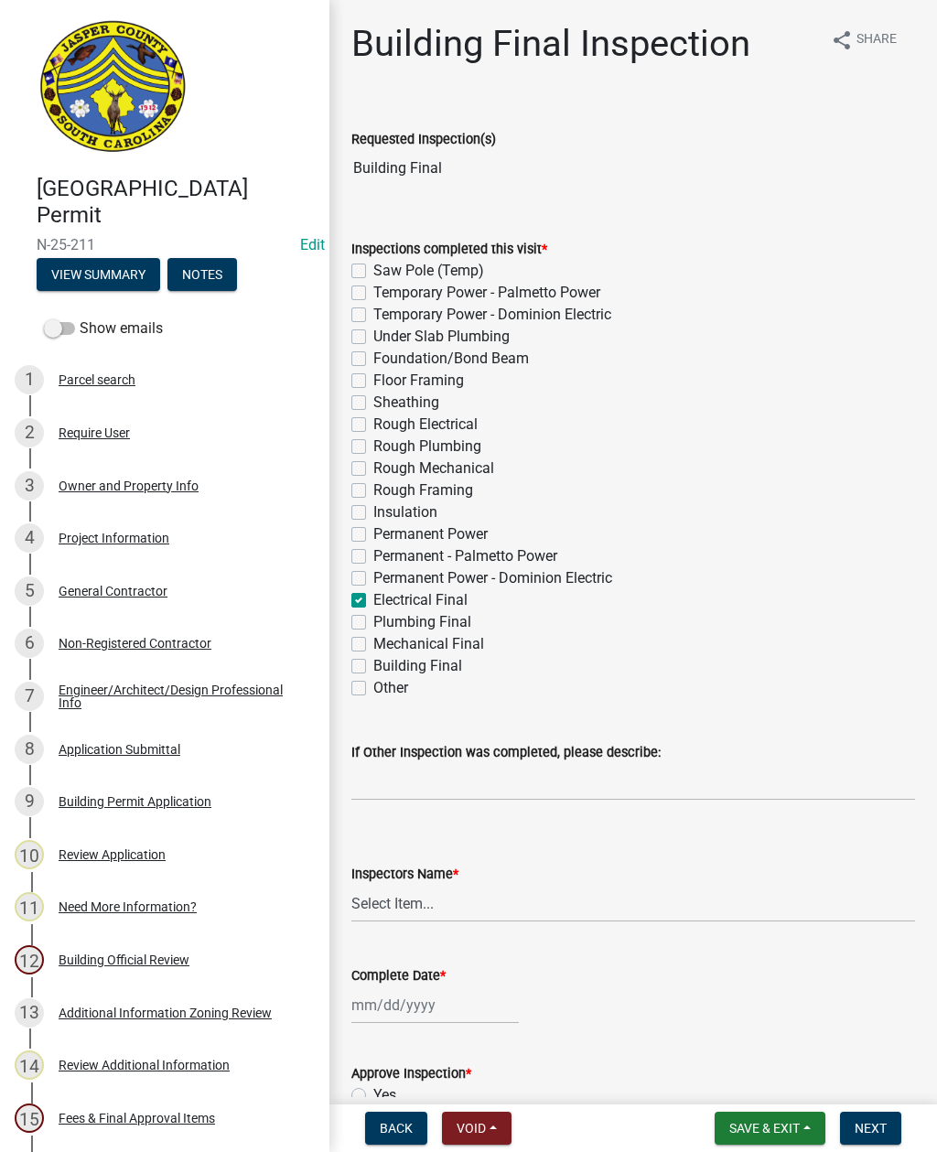
checkbox input "false"
click at [373, 617] on label "Plumbing Final" at bounding box center [422, 622] width 98 height 22
click at [373, 617] on input "Plumbing Final" at bounding box center [379, 617] width 12 height 12
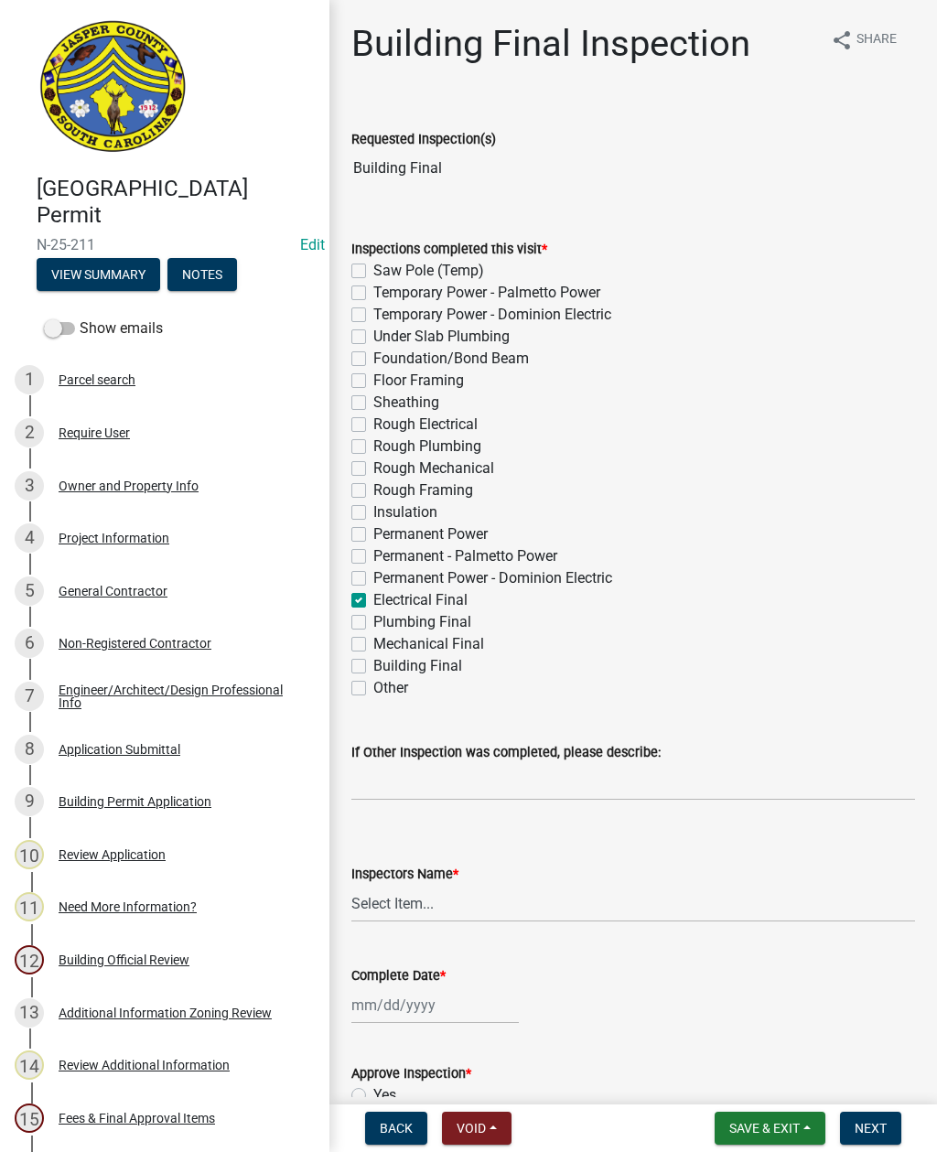
checkbox input "true"
checkbox input "false"
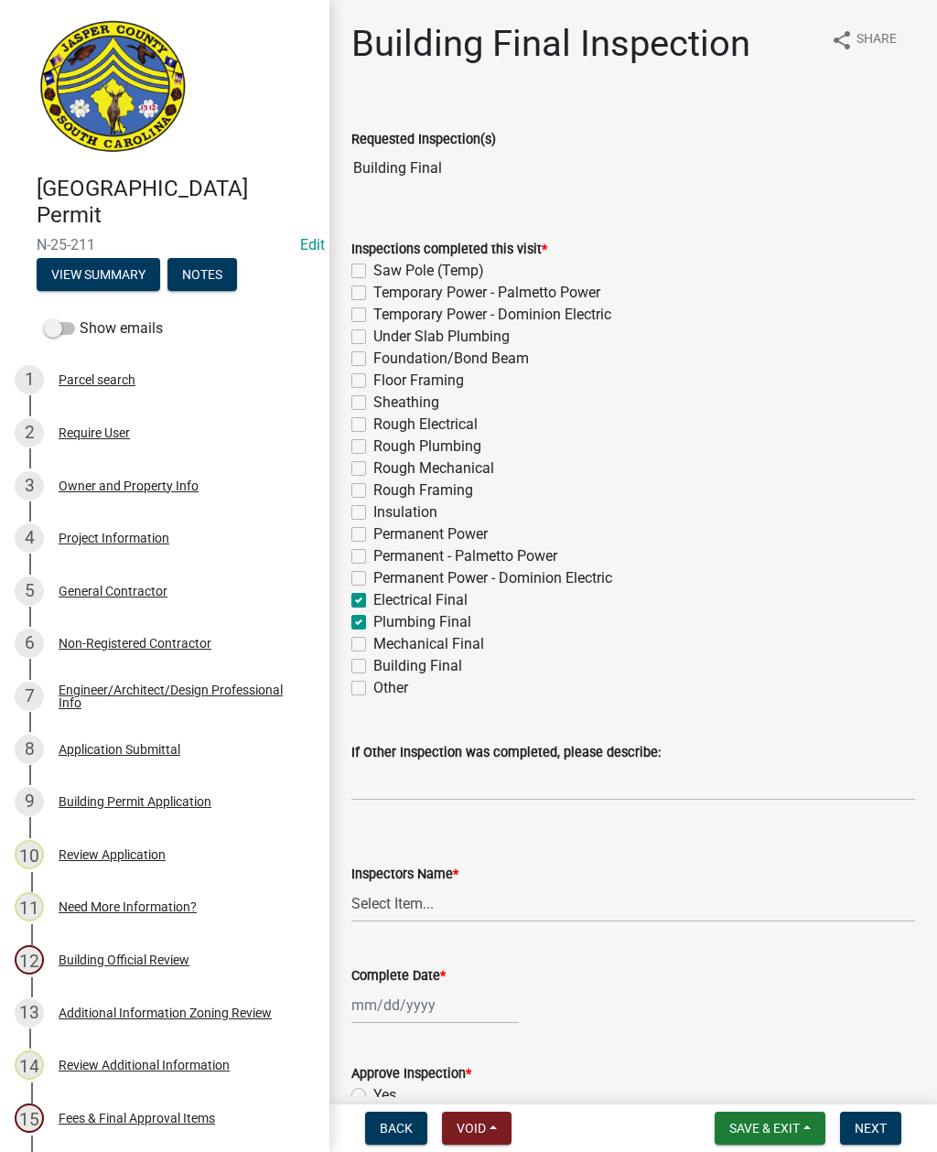
checkbox input "false"
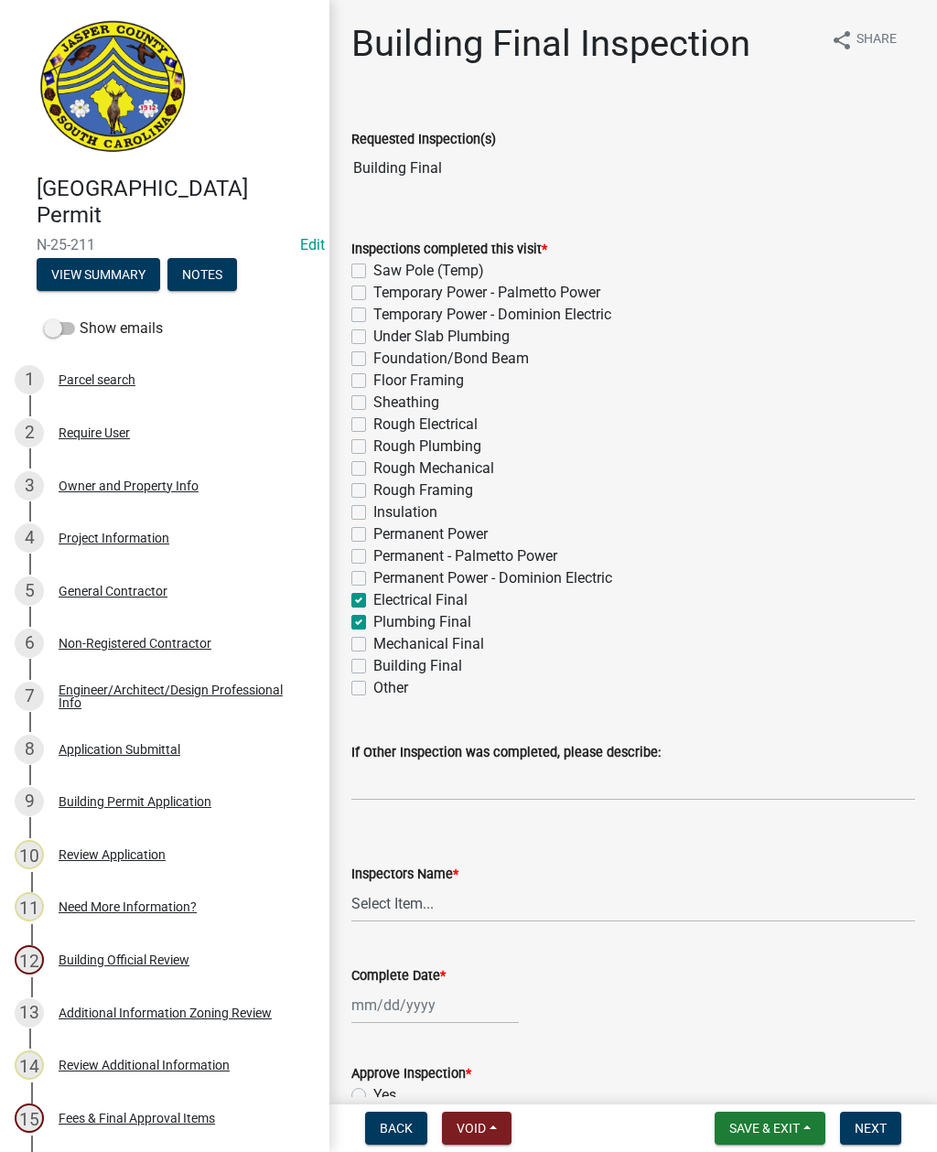
checkbox input "false"
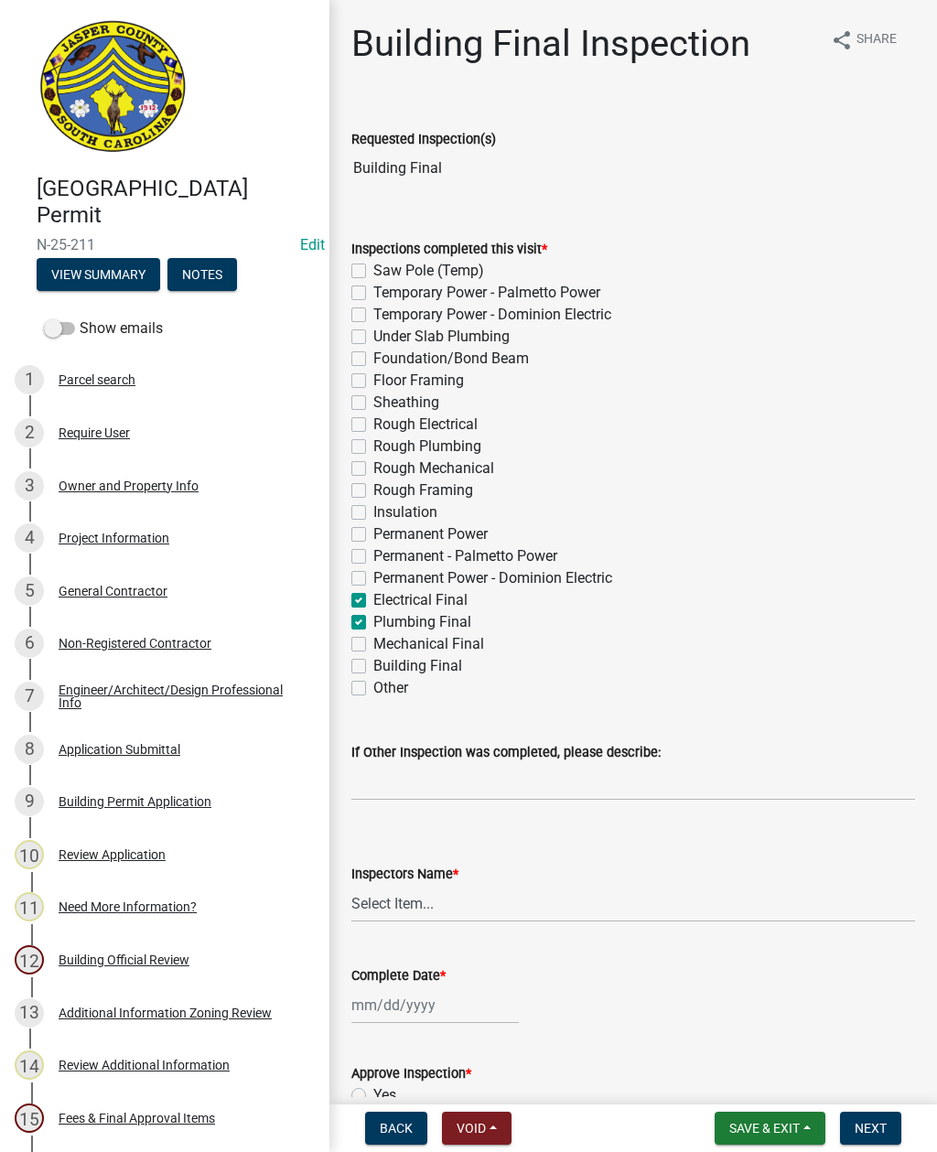
checkbox input "false"
checkbox input "true"
checkbox input "false"
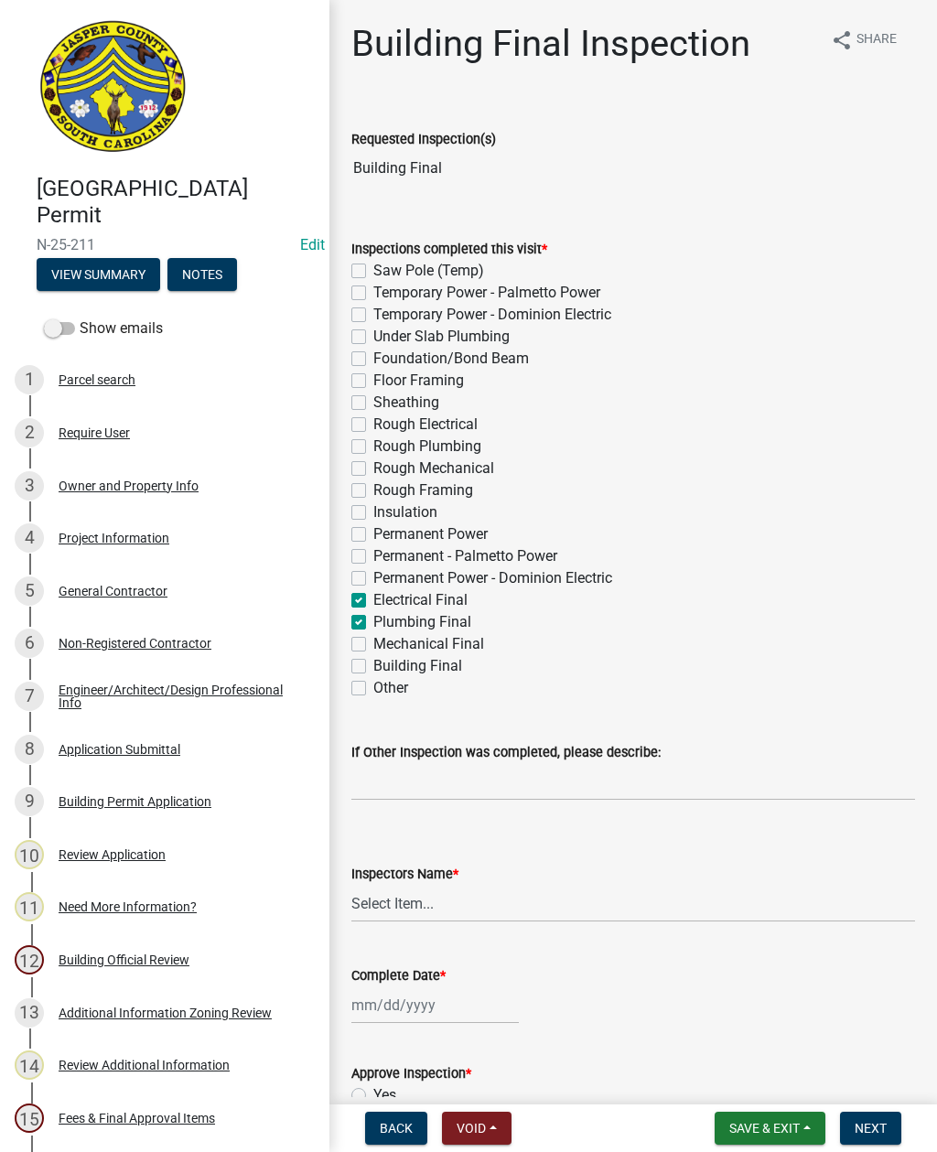
checkbox input "false"
click at [373, 639] on label "Mechanical Final" at bounding box center [428, 644] width 111 height 22
click at [373, 639] on input "Mechanical Final" at bounding box center [379, 639] width 12 height 12
checkbox input "true"
checkbox input "false"
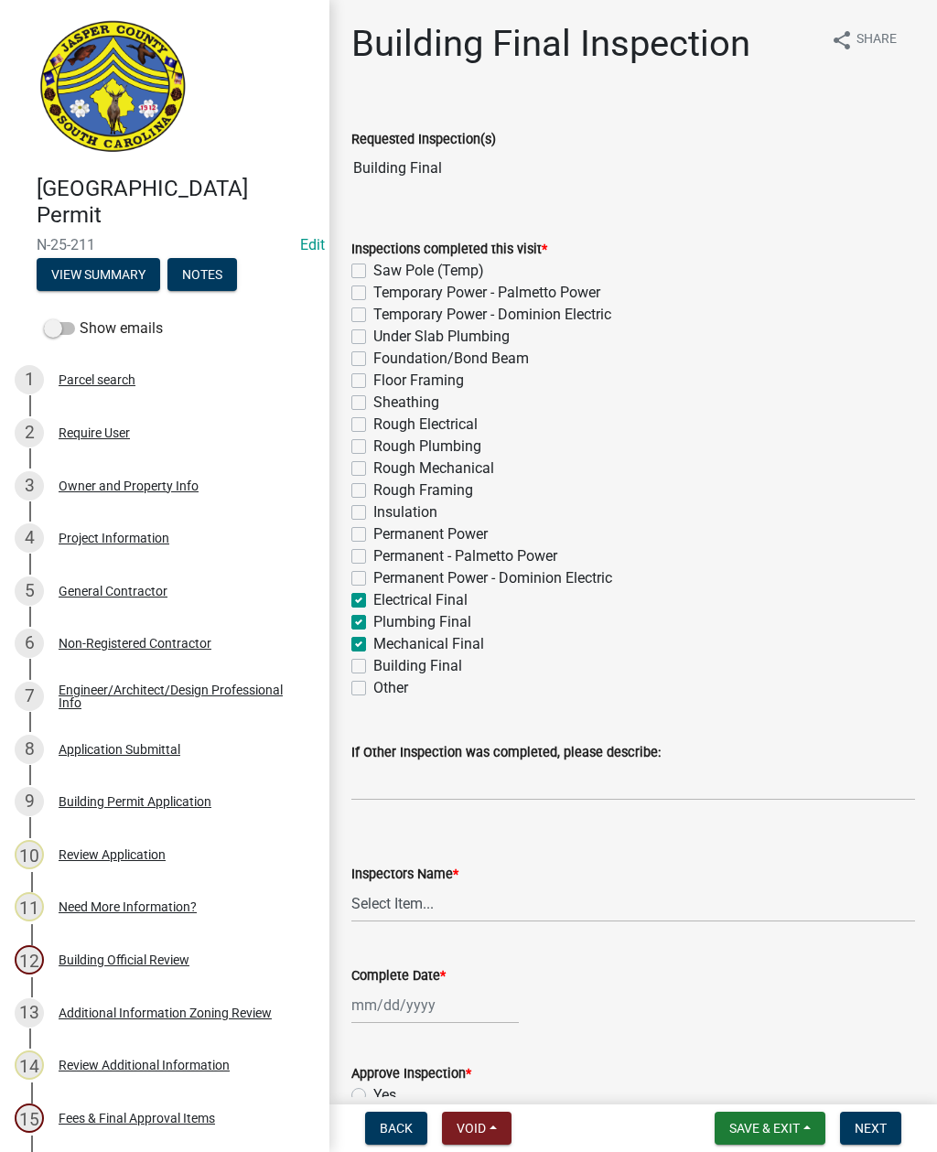
checkbox input "false"
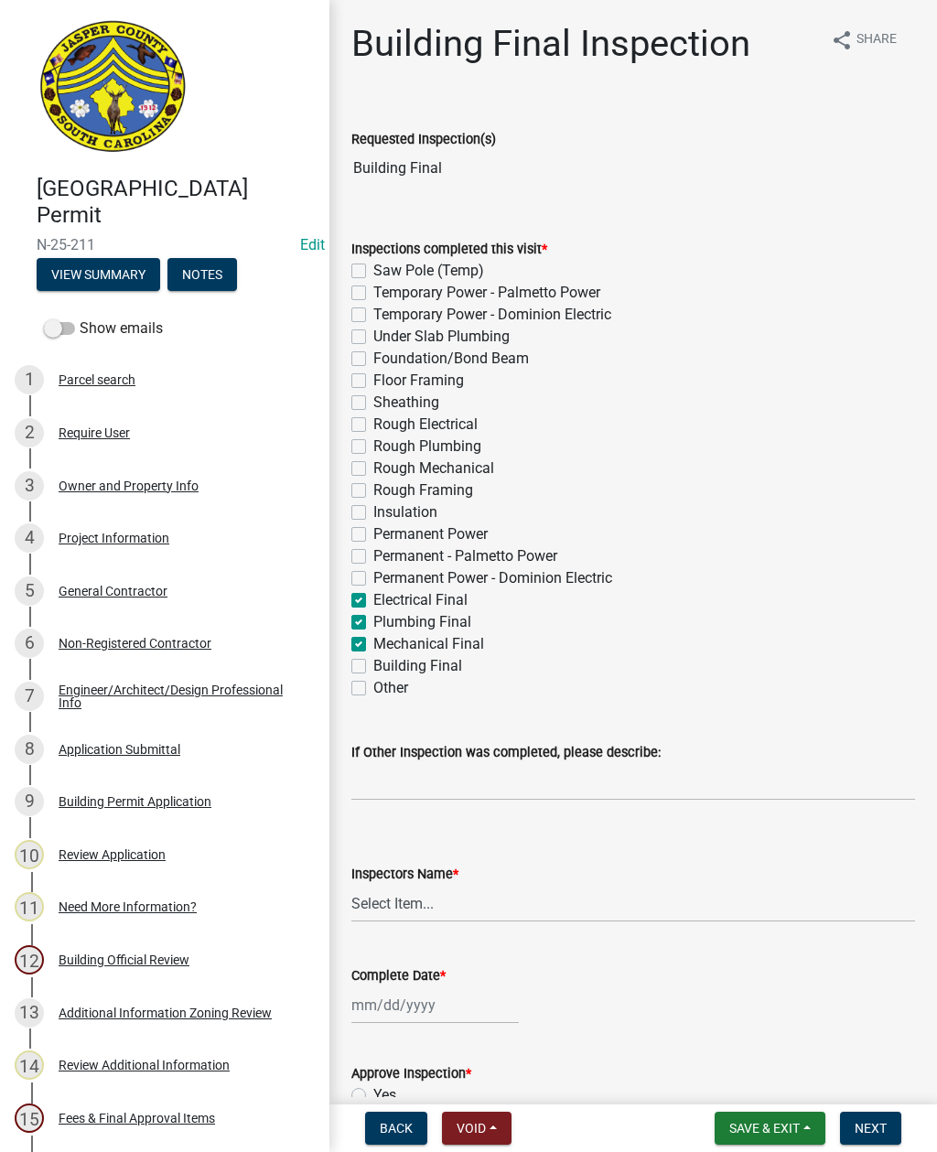
checkbox input "false"
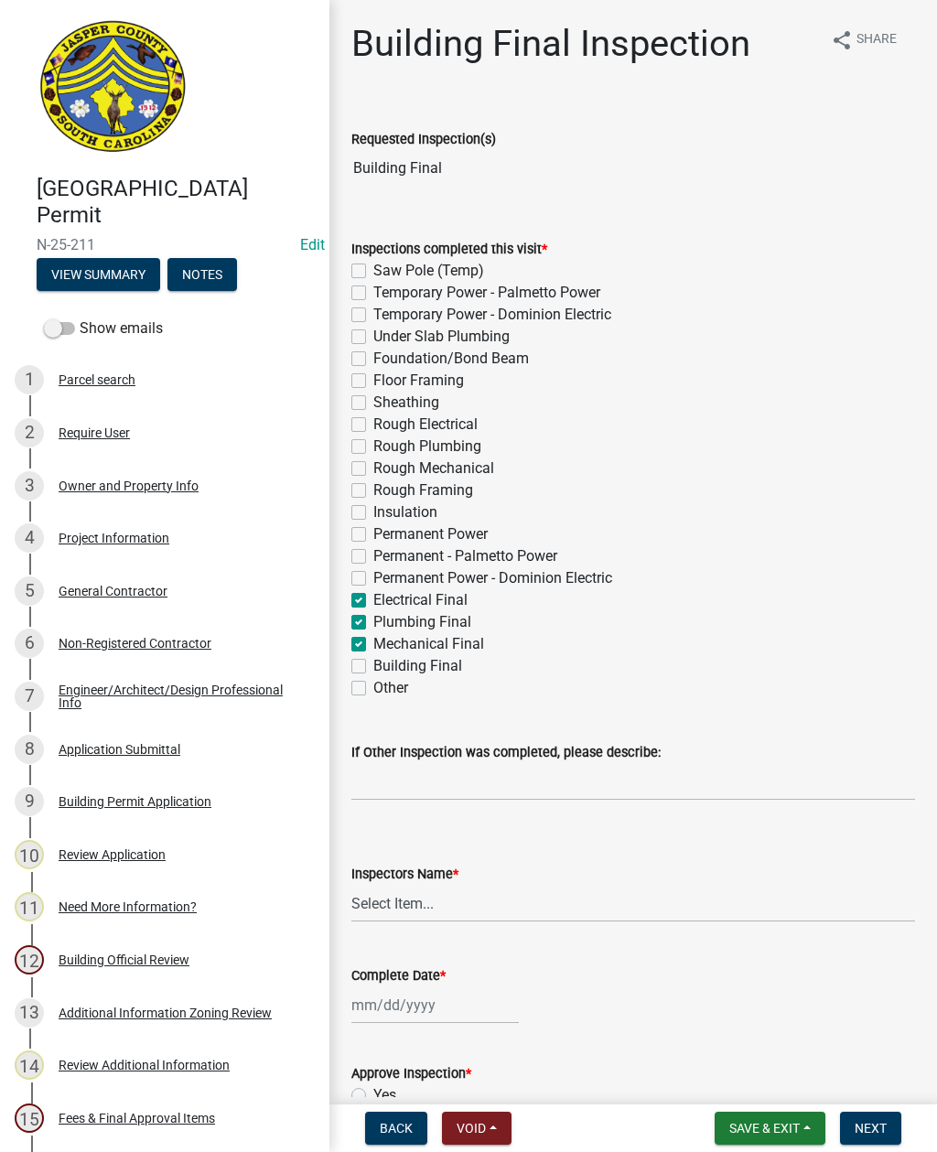
checkbox input "false"
checkbox input "true"
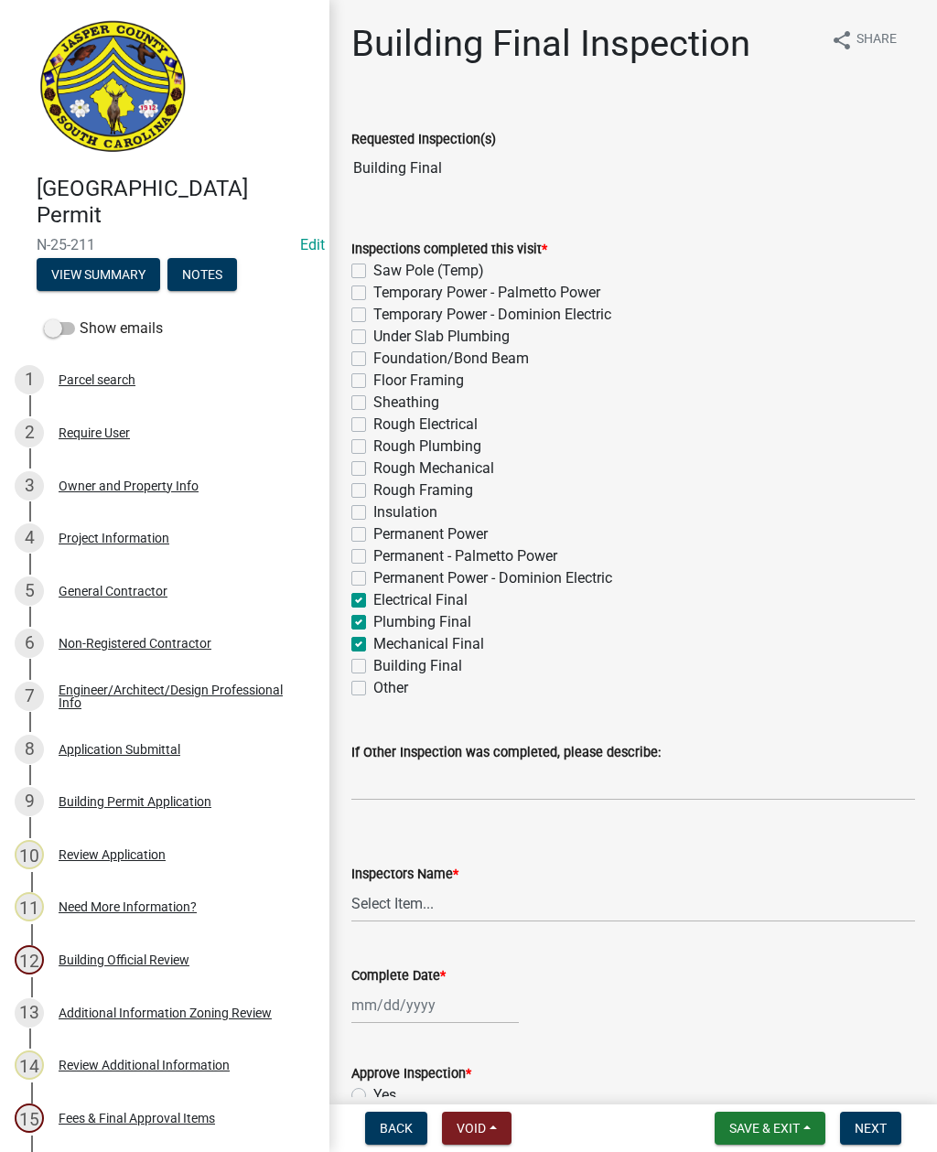
checkbox input "true"
checkbox input "false"
click at [373, 664] on label "Building Final" at bounding box center [417, 666] width 89 height 22
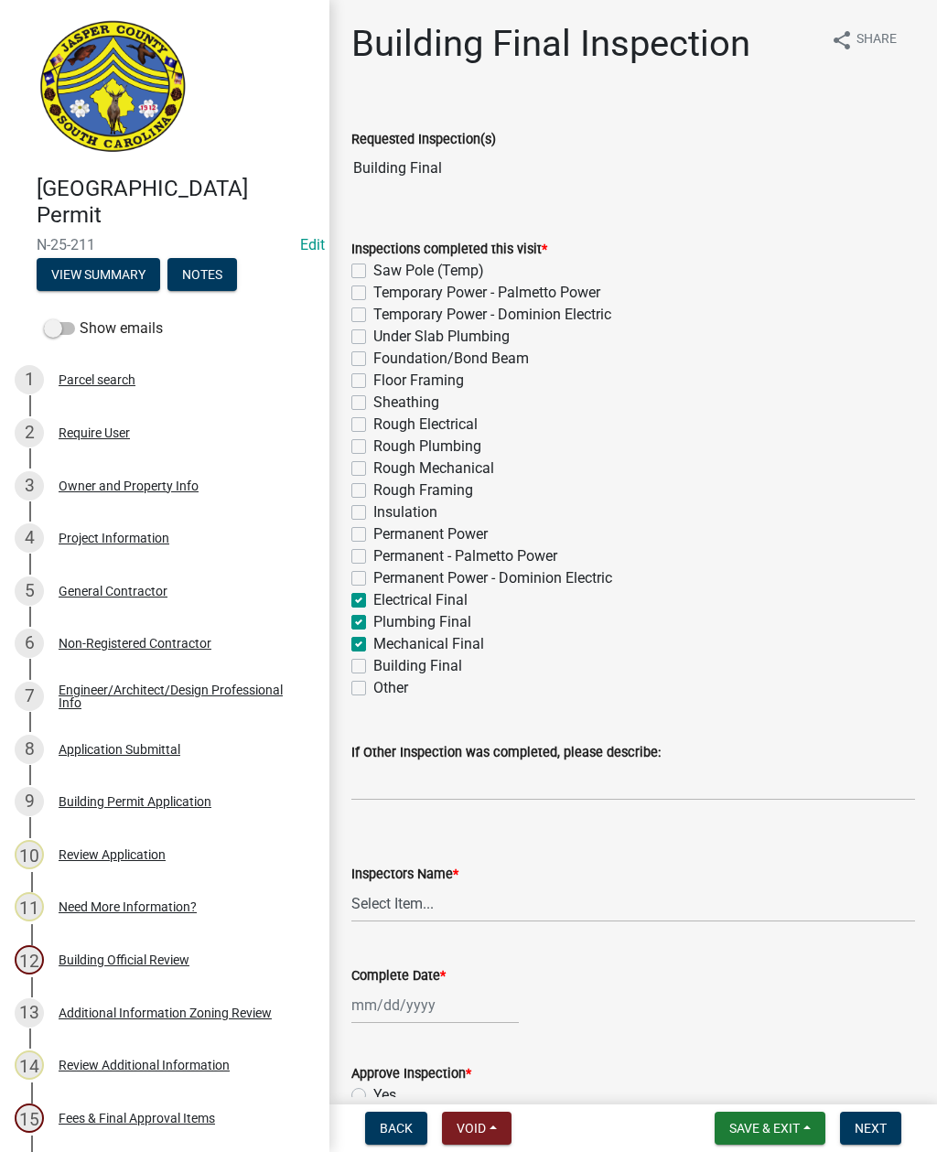
click at [373, 664] on input "Building Final" at bounding box center [379, 661] width 12 height 12
checkbox input "true"
checkbox input "false"
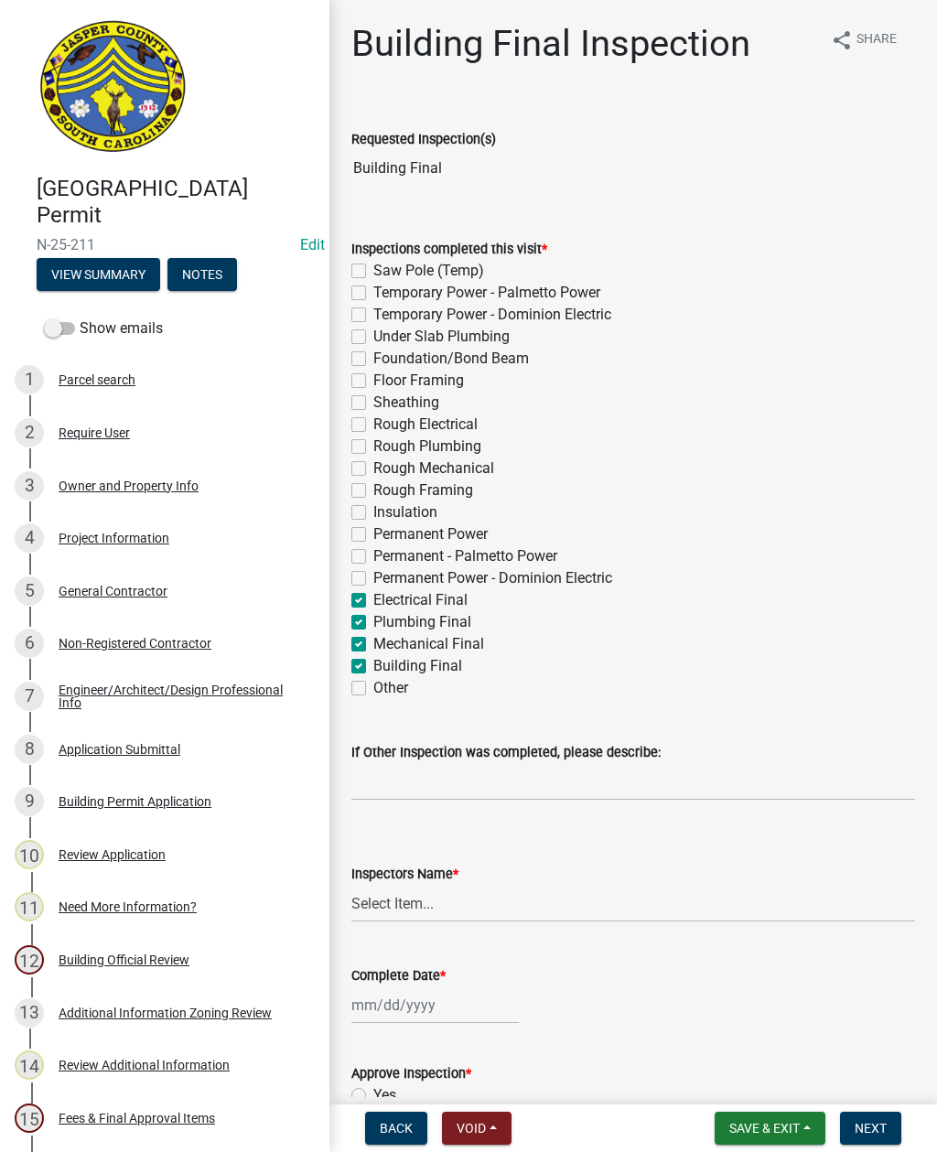
checkbox input "false"
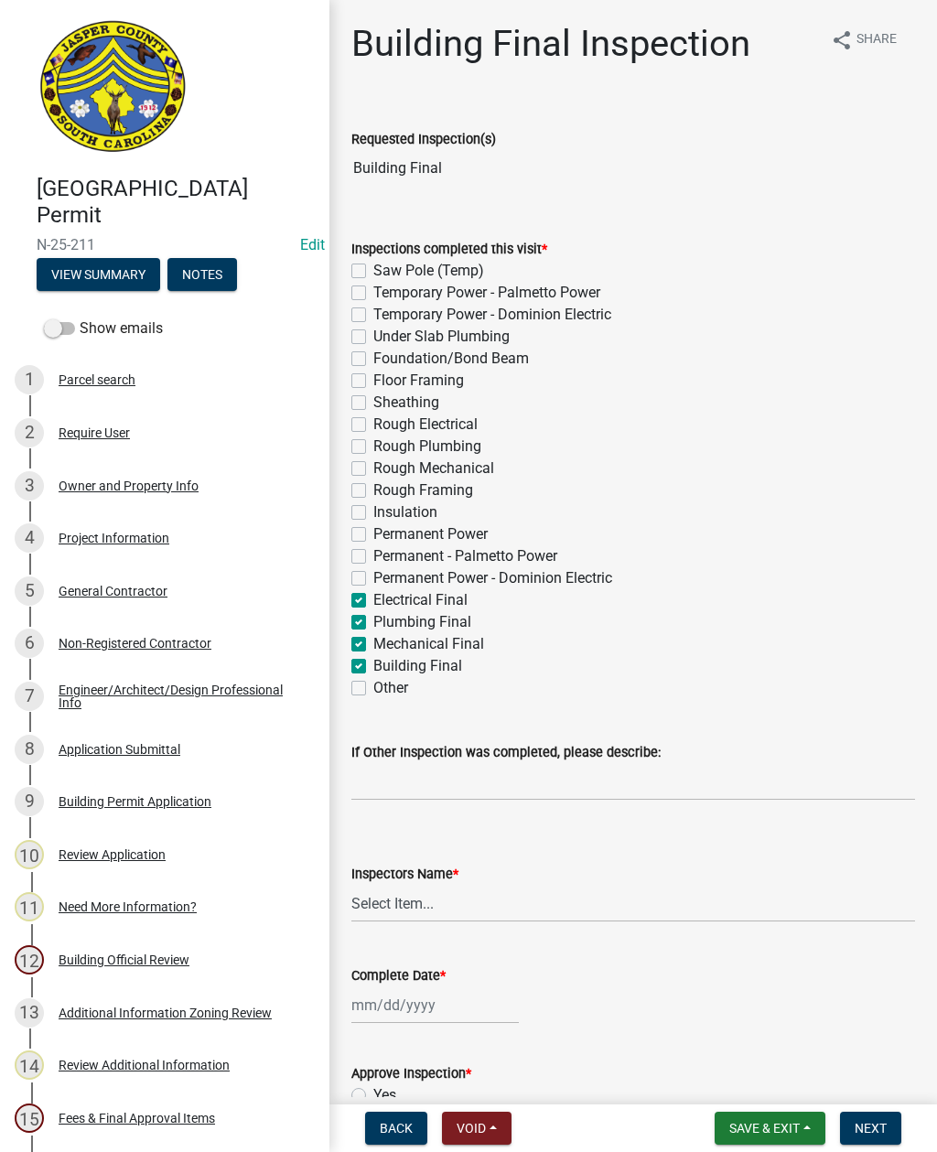
checkbox input "false"
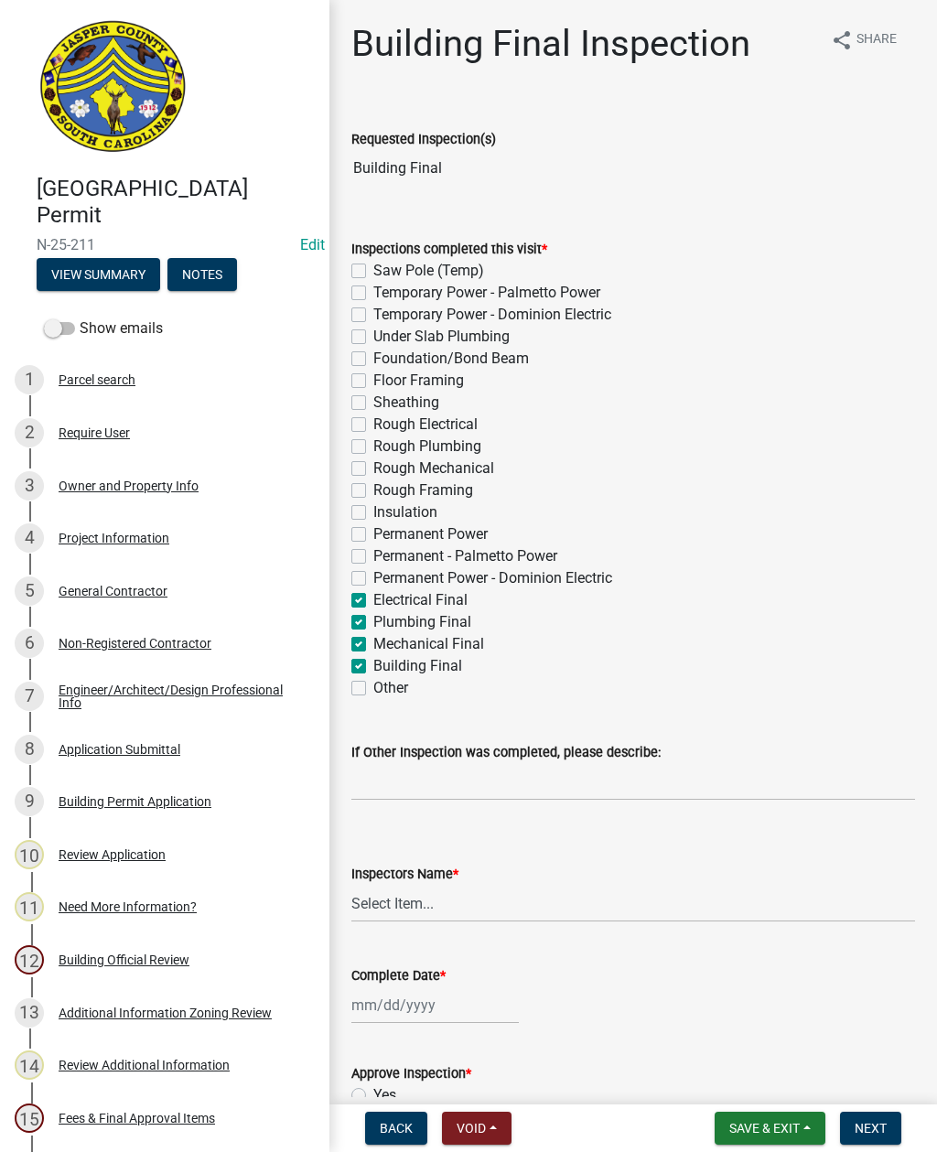
checkbox input "false"
checkbox input "true"
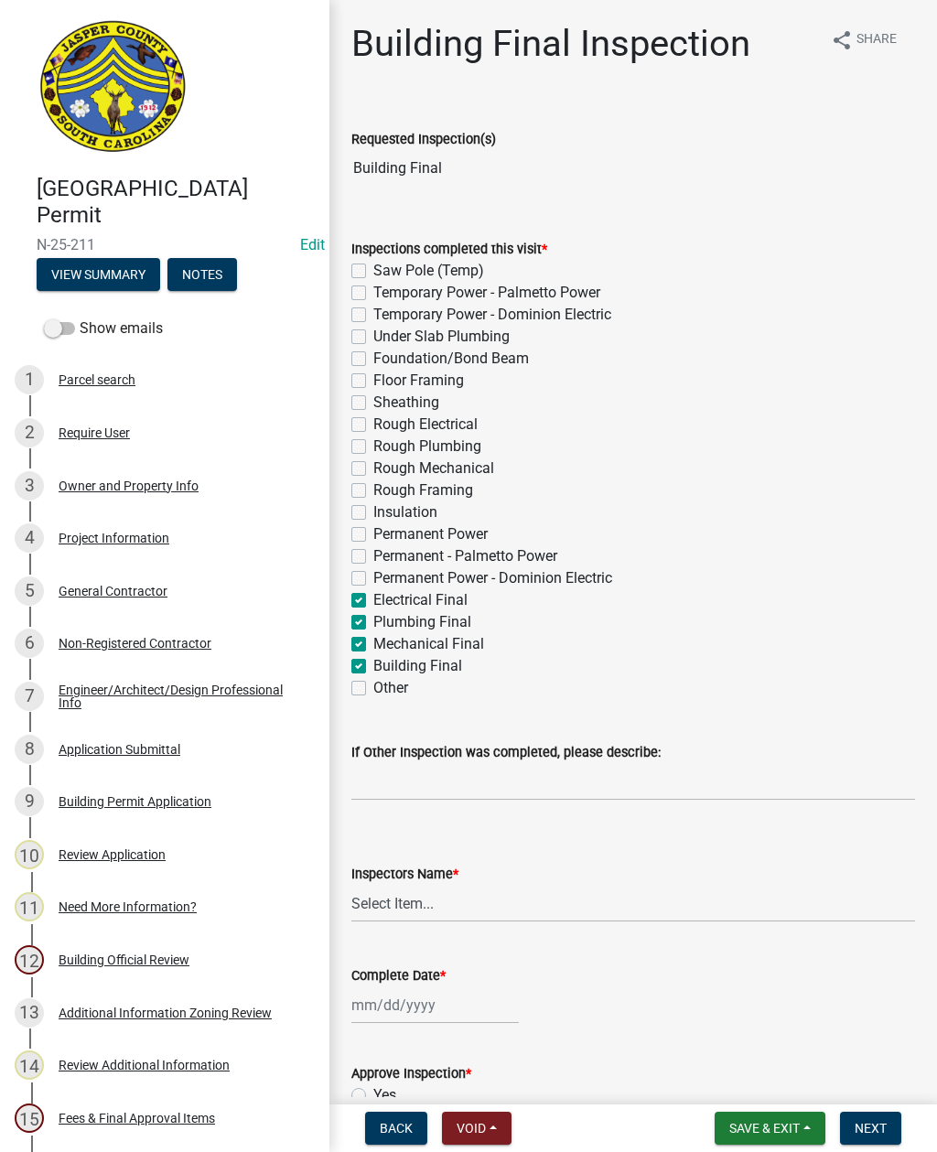
checkbox input "true"
checkbox input "false"
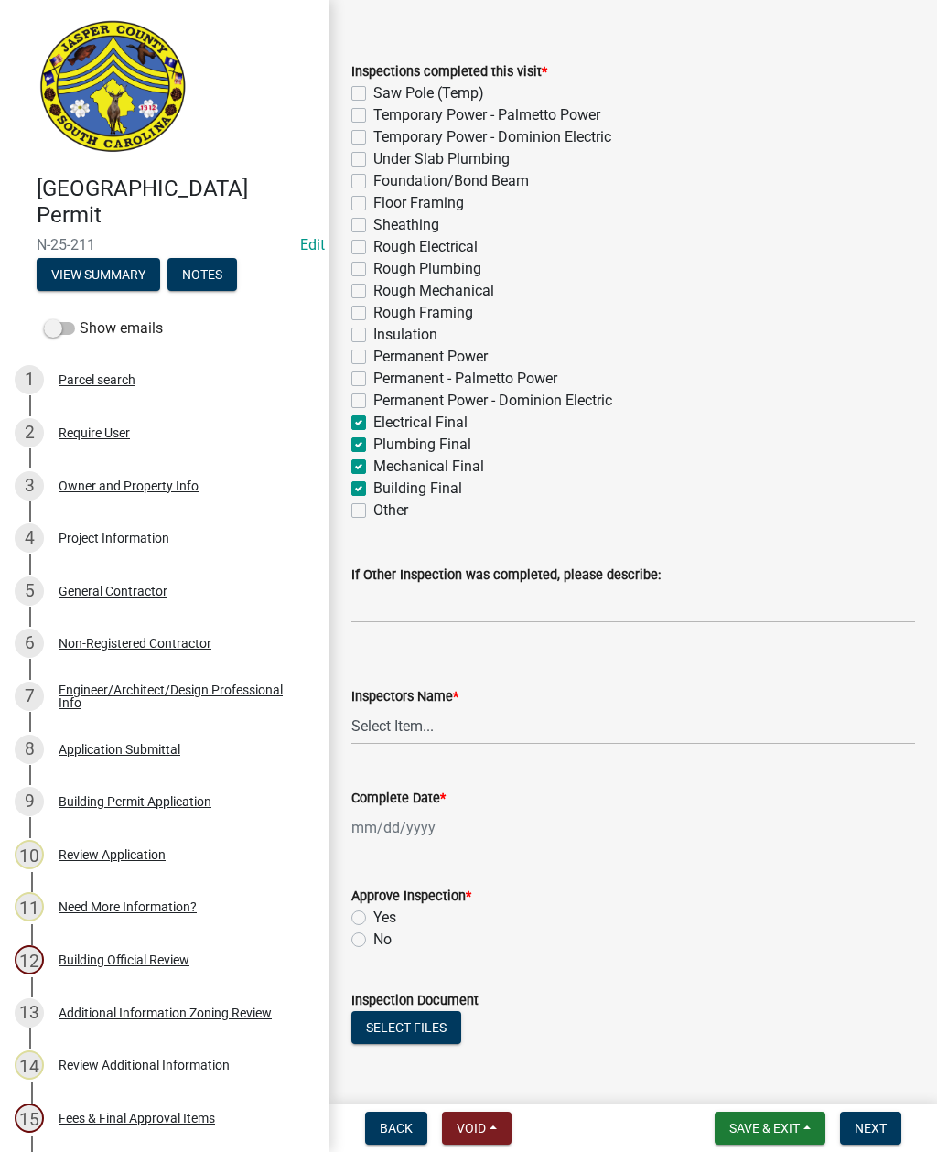
scroll to position [178, 0]
click at [398, 726] on select "Select Item... [EMAIL_ADDRESS][DOMAIN_NAME] ([PERSON_NAME] ) rcampbell ([PERSON…" at bounding box center [633, 725] width 564 height 38
select select "2d9ba1e5-2fdd-4b15-98d0-073dcbeb5880"
click at [381, 821] on div at bounding box center [434, 827] width 167 height 38
select select "10"
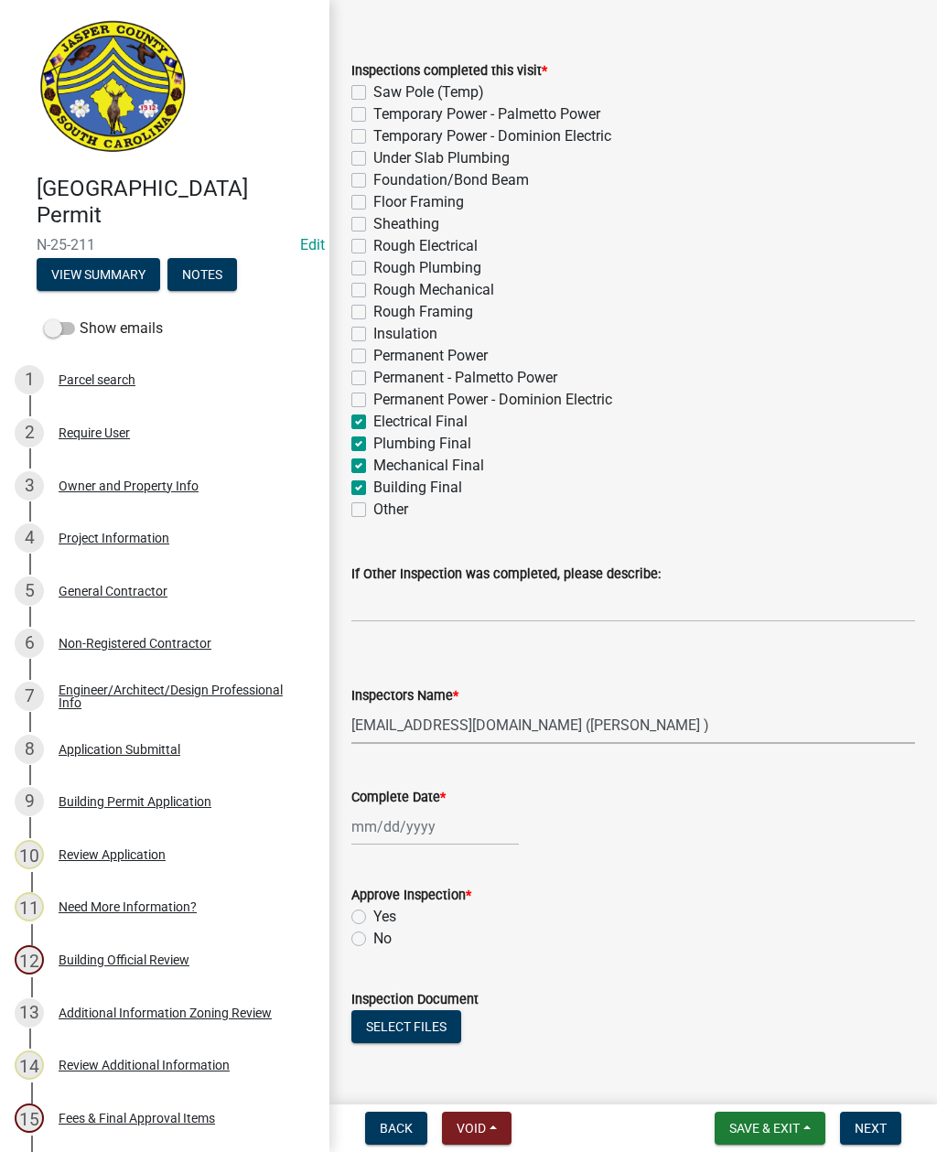
select select "2025"
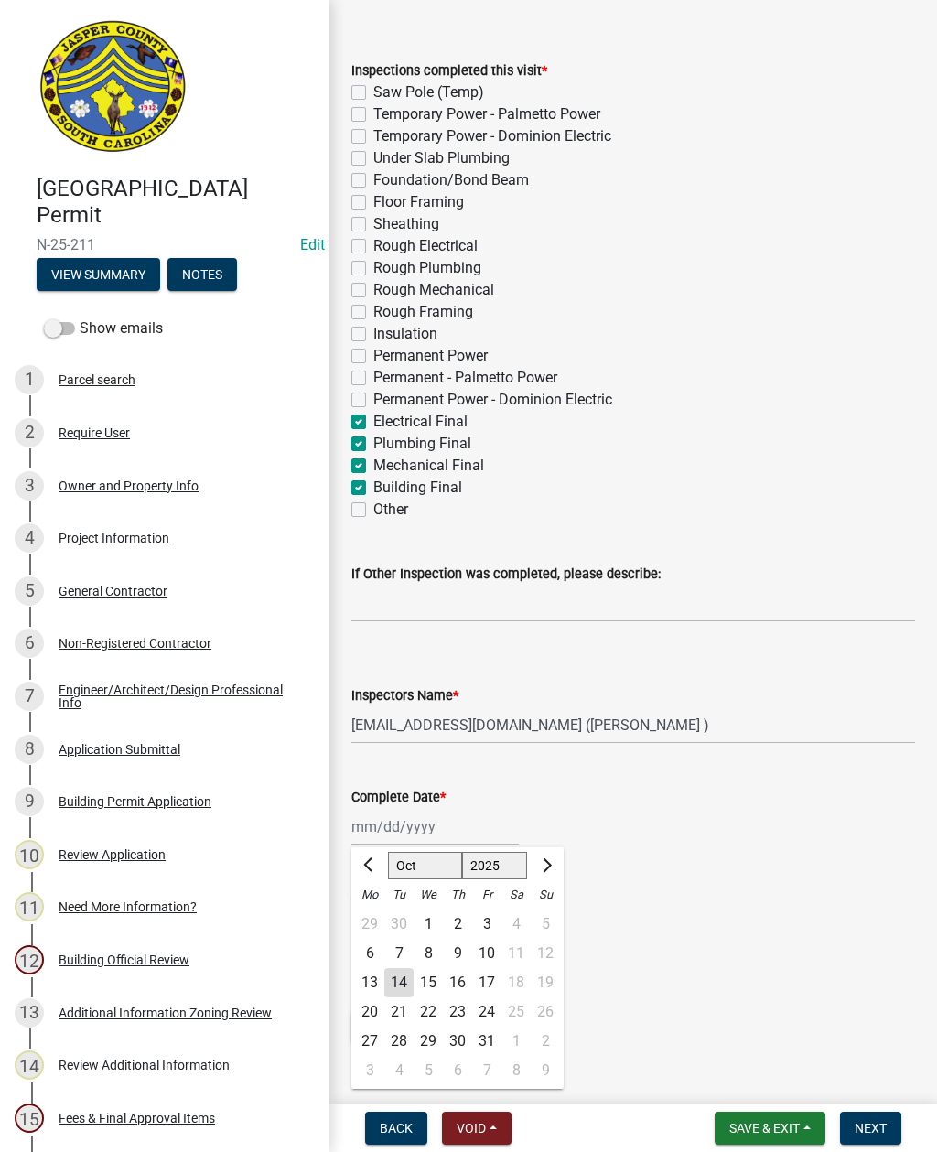
click at [395, 978] on div "14" at bounding box center [398, 982] width 29 height 29
type input "[DATE]"
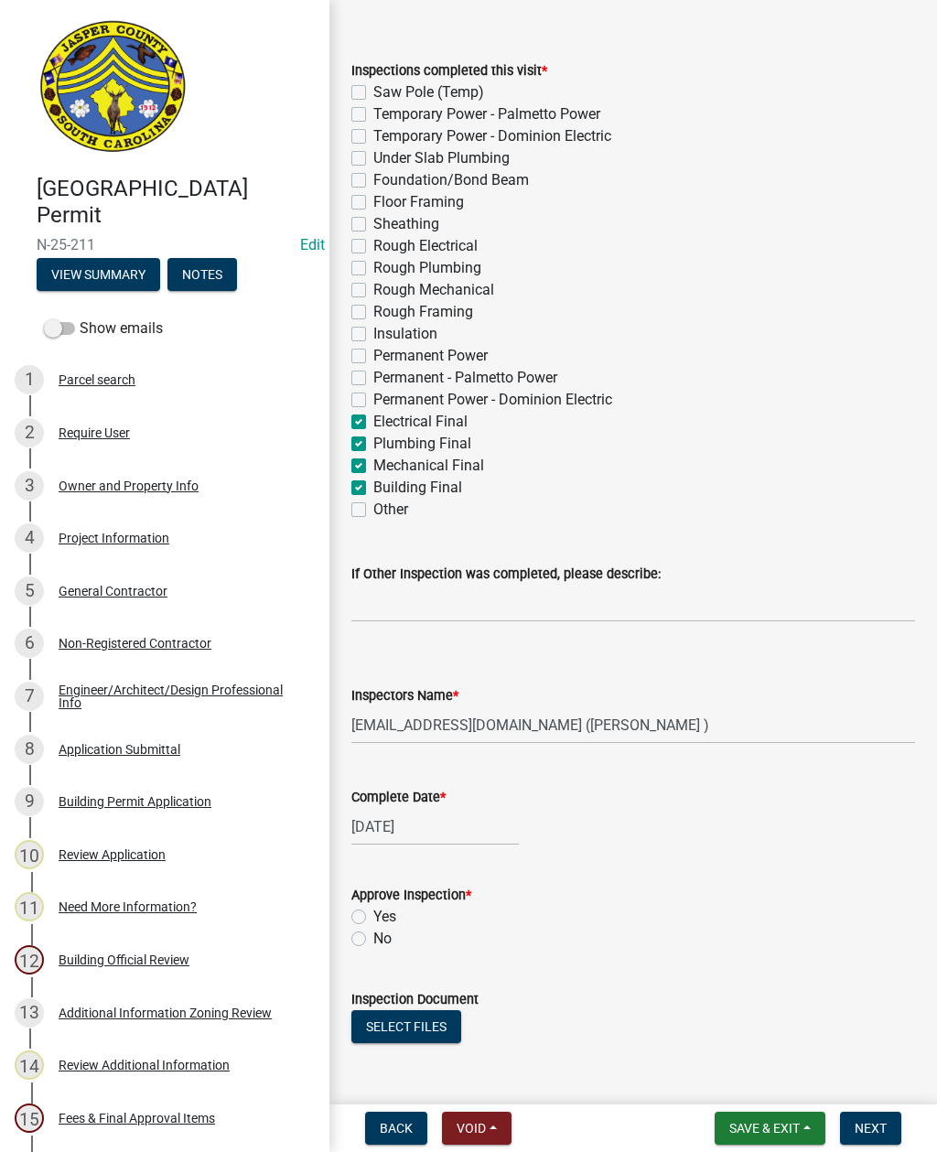
click at [373, 915] on label "Yes" at bounding box center [384, 917] width 23 height 22
click at [373, 915] on input "Yes" at bounding box center [379, 912] width 12 height 12
radio input "true"
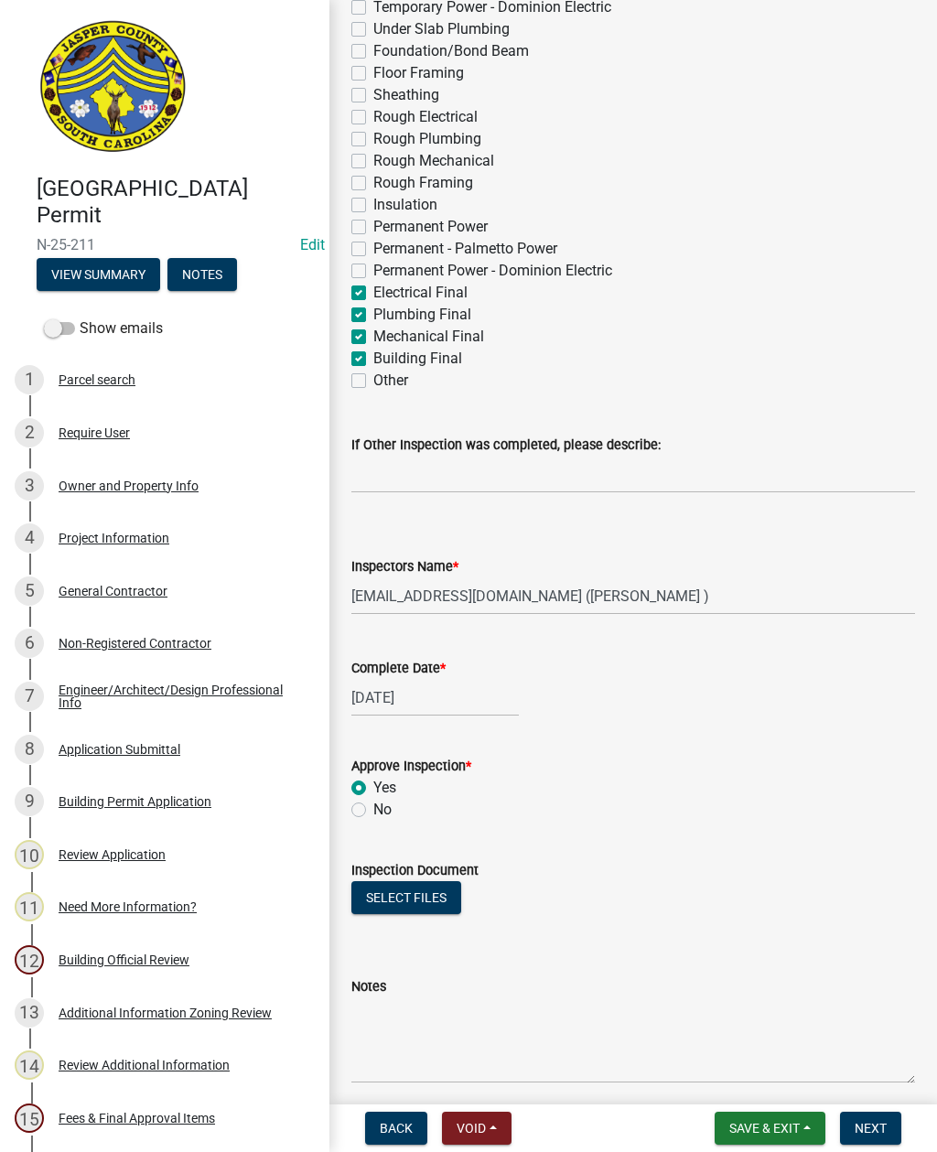
scroll to position [319, 0]
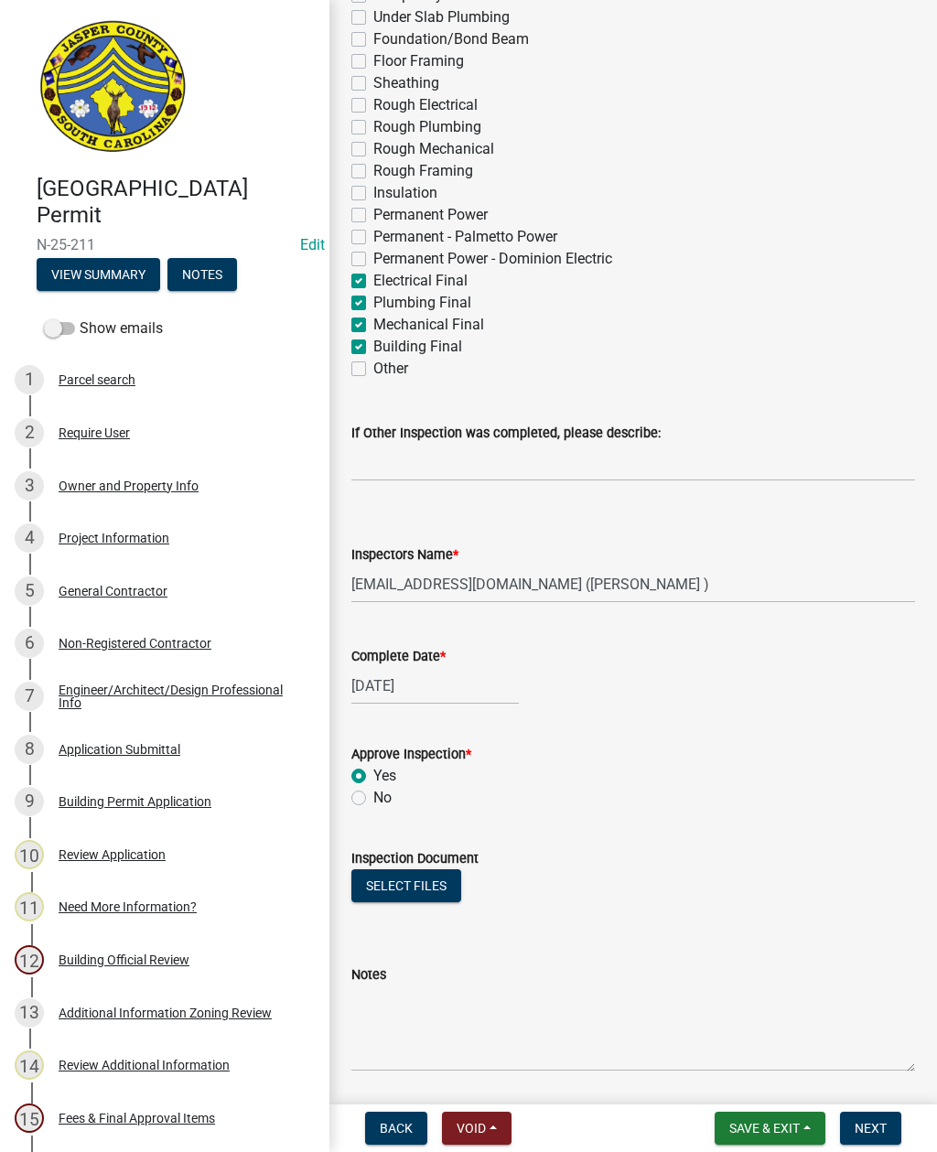
click at [409, 899] on button "Select files" at bounding box center [406, 885] width 110 height 33
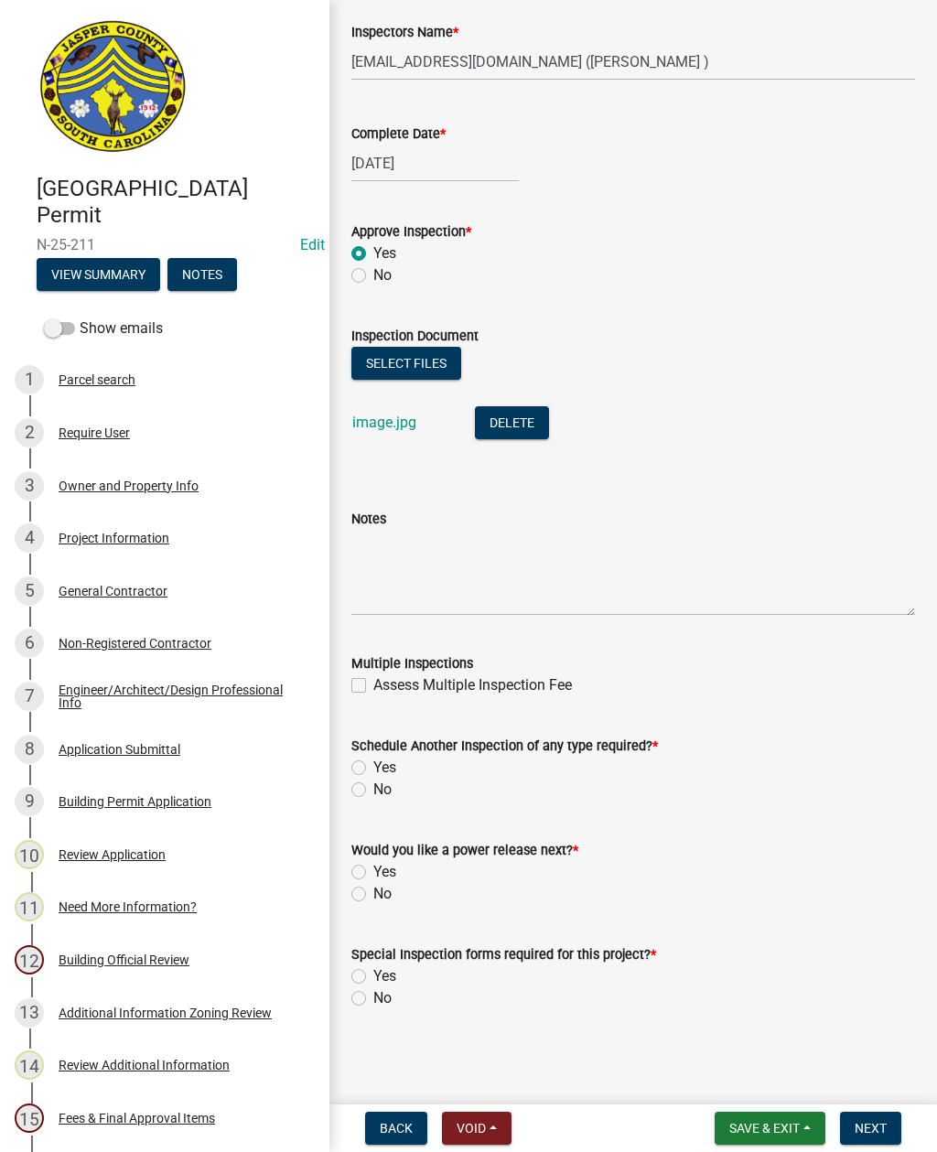
scroll to position [842, 0]
click at [373, 793] on label "No" at bounding box center [382, 790] width 18 height 22
click at [373, 791] on input "No" at bounding box center [379, 785] width 12 height 12
radio input "true"
click at [373, 899] on label "No" at bounding box center [382, 894] width 18 height 22
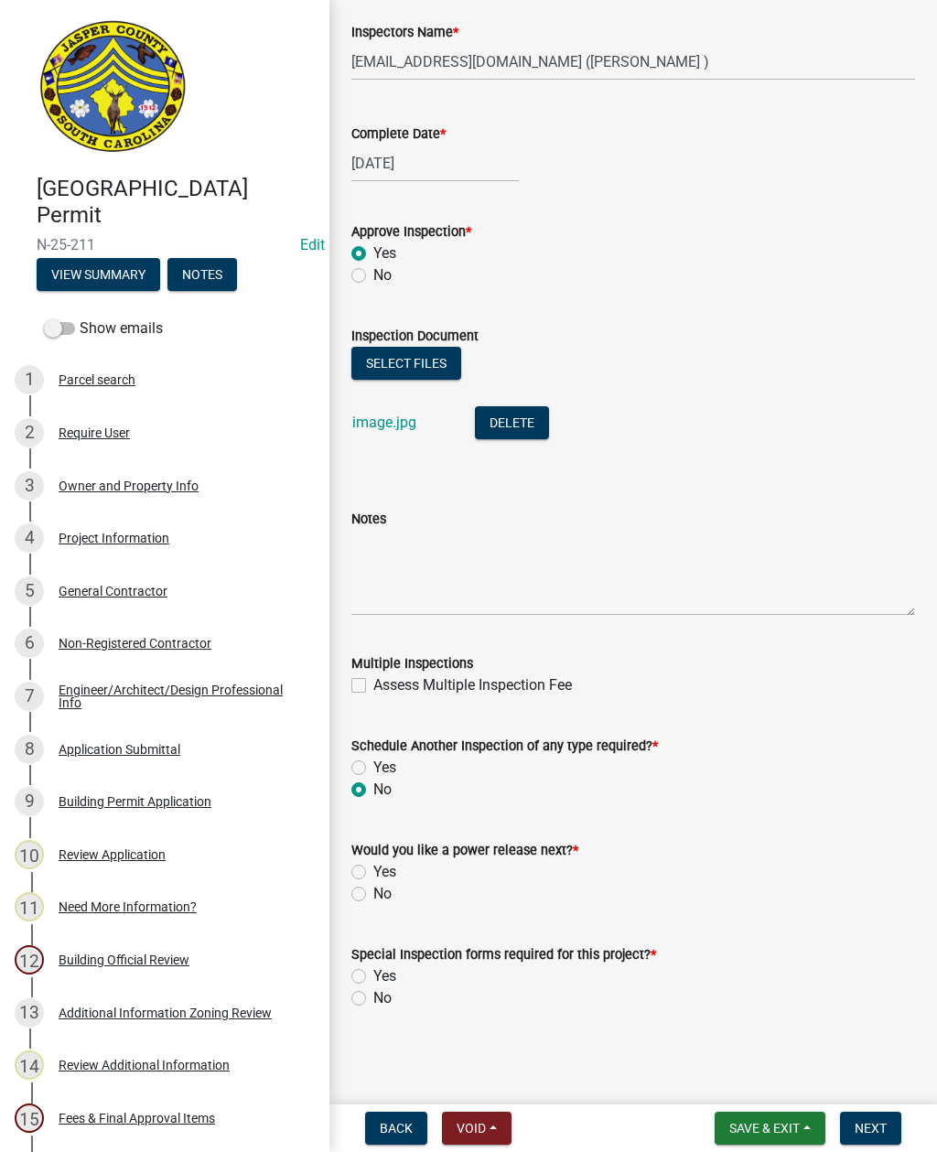
click at [373, 895] on input "No" at bounding box center [379, 889] width 12 height 12
radio input "true"
click at [373, 1002] on label "No" at bounding box center [382, 998] width 18 height 22
click at [373, 999] on input "No" at bounding box center [379, 993] width 12 height 12
radio input "true"
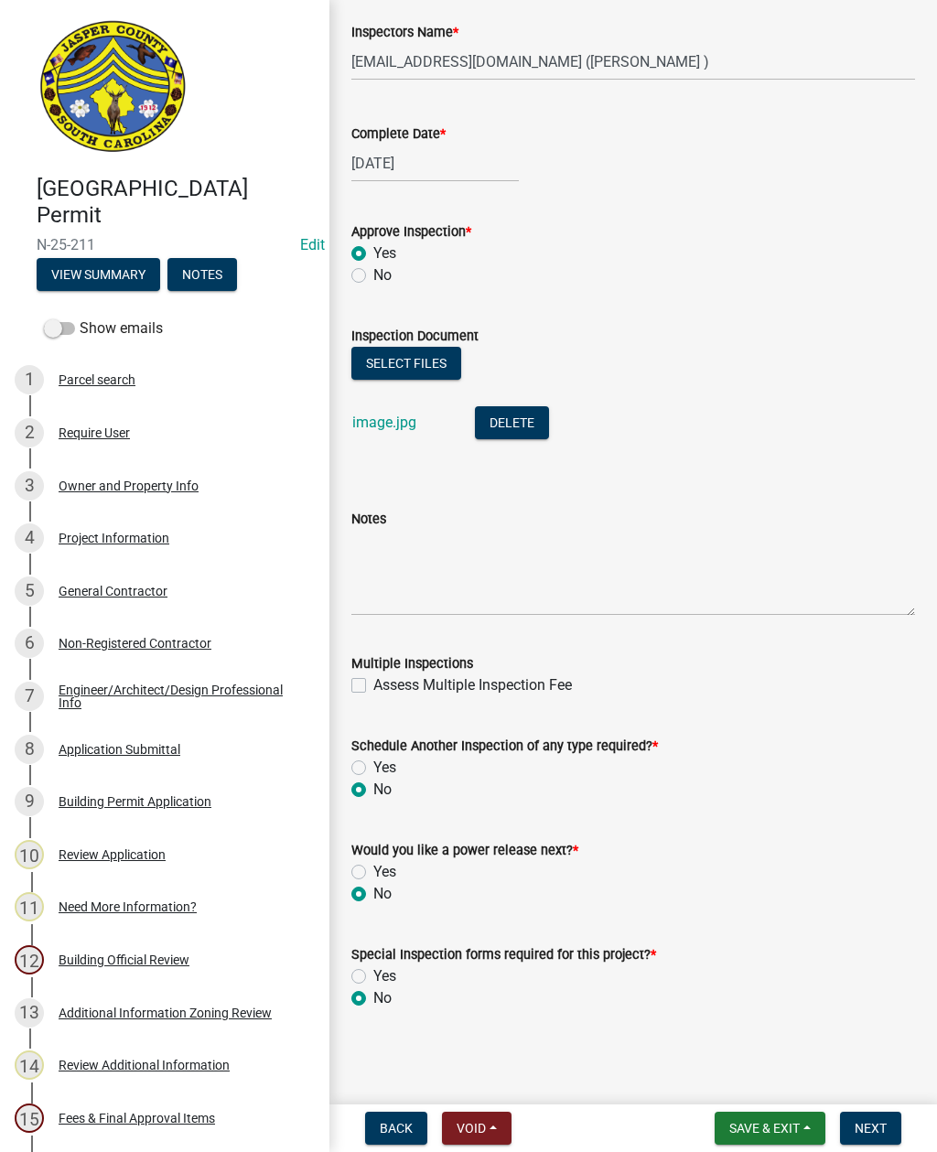
click at [874, 1132] on span "Next" at bounding box center [871, 1128] width 32 height 15
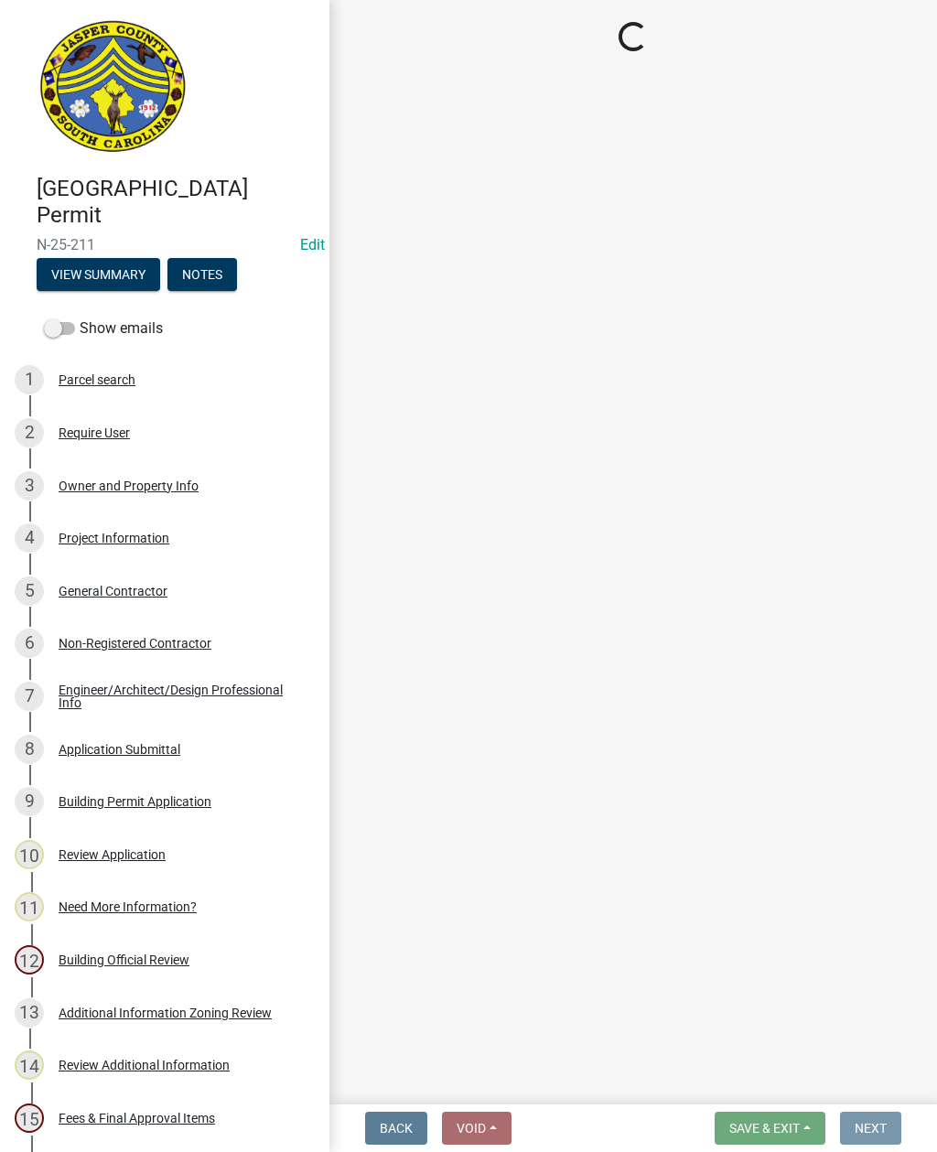
scroll to position [0, 0]
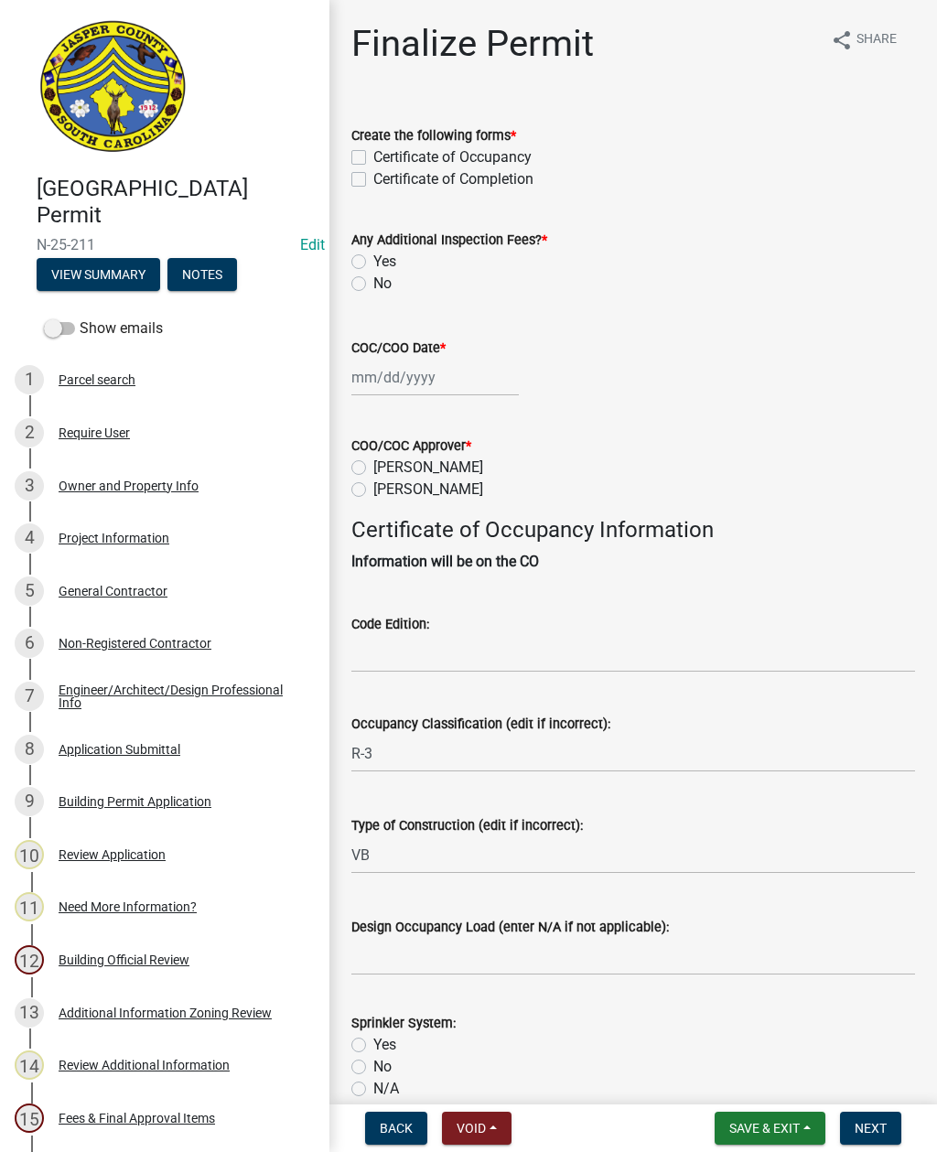
click at [373, 151] on label "Certificate of Occupancy" at bounding box center [452, 157] width 158 height 22
click at [373, 151] on input "Certificate of Occupancy" at bounding box center [379, 152] width 12 height 12
checkbox input "true"
checkbox input "false"
click at [373, 276] on label "No" at bounding box center [382, 284] width 18 height 22
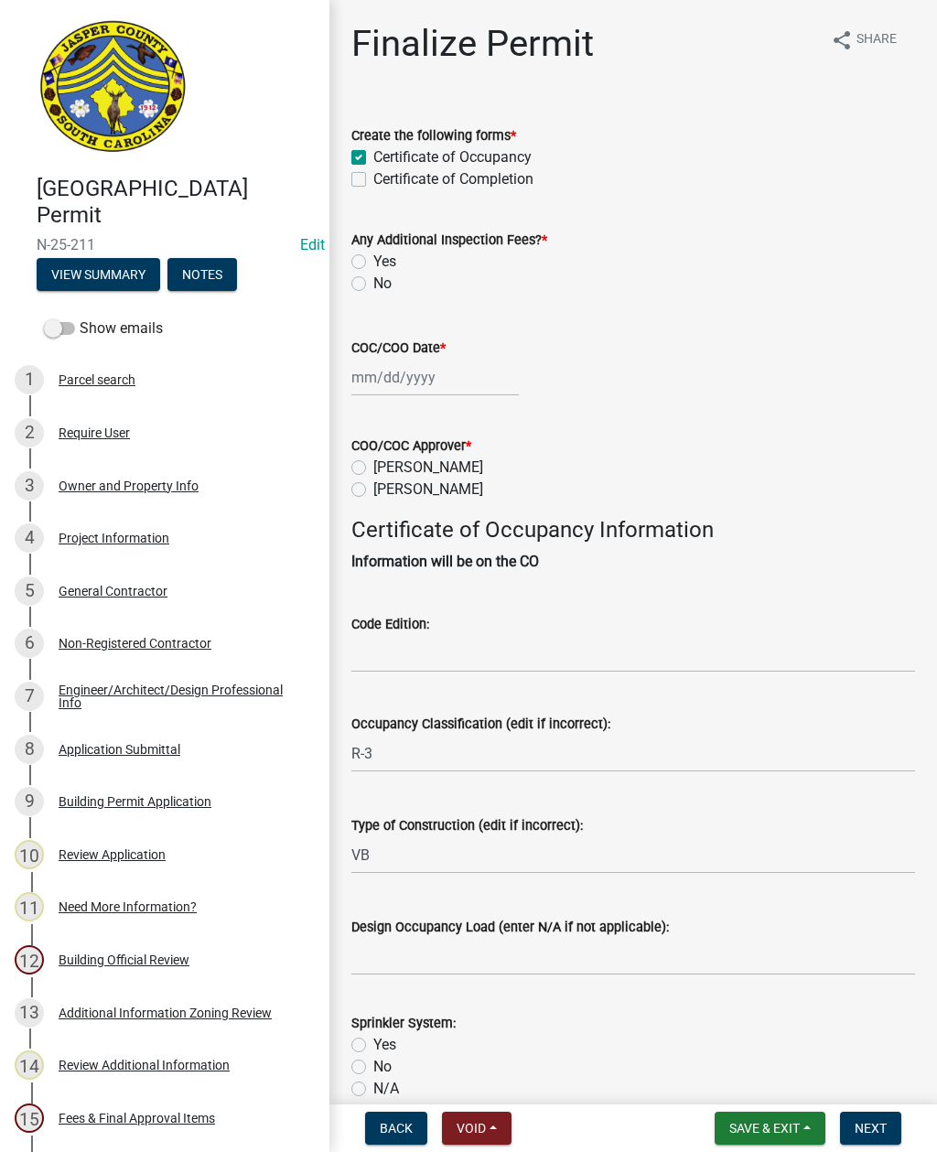
click at [373, 276] on input "No" at bounding box center [379, 279] width 12 height 12
radio input "true"
click at [399, 374] on div at bounding box center [434, 378] width 167 height 38
select select "10"
select select "2025"
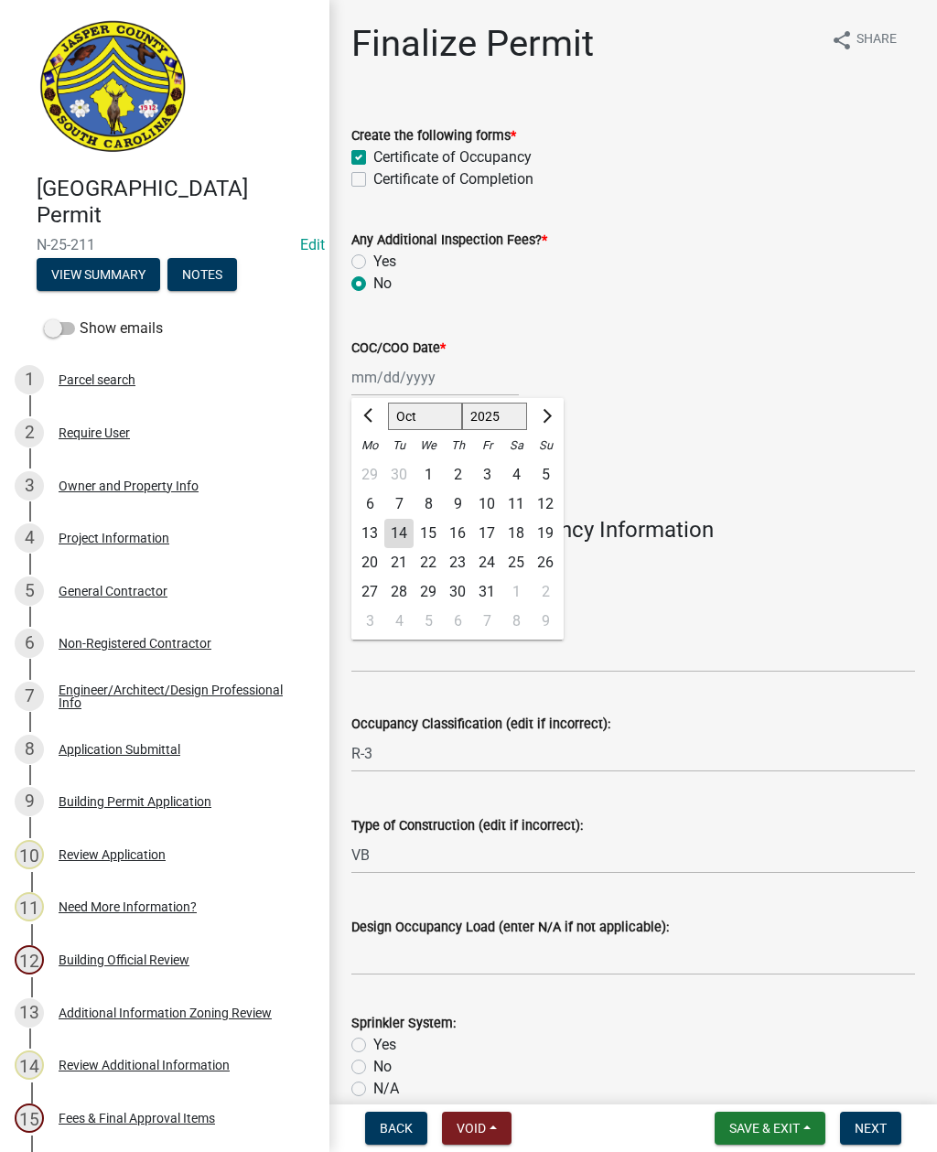
click at [391, 534] on div "14" at bounding box center [398, 533] width 29 height 29
type input "[DATE]"
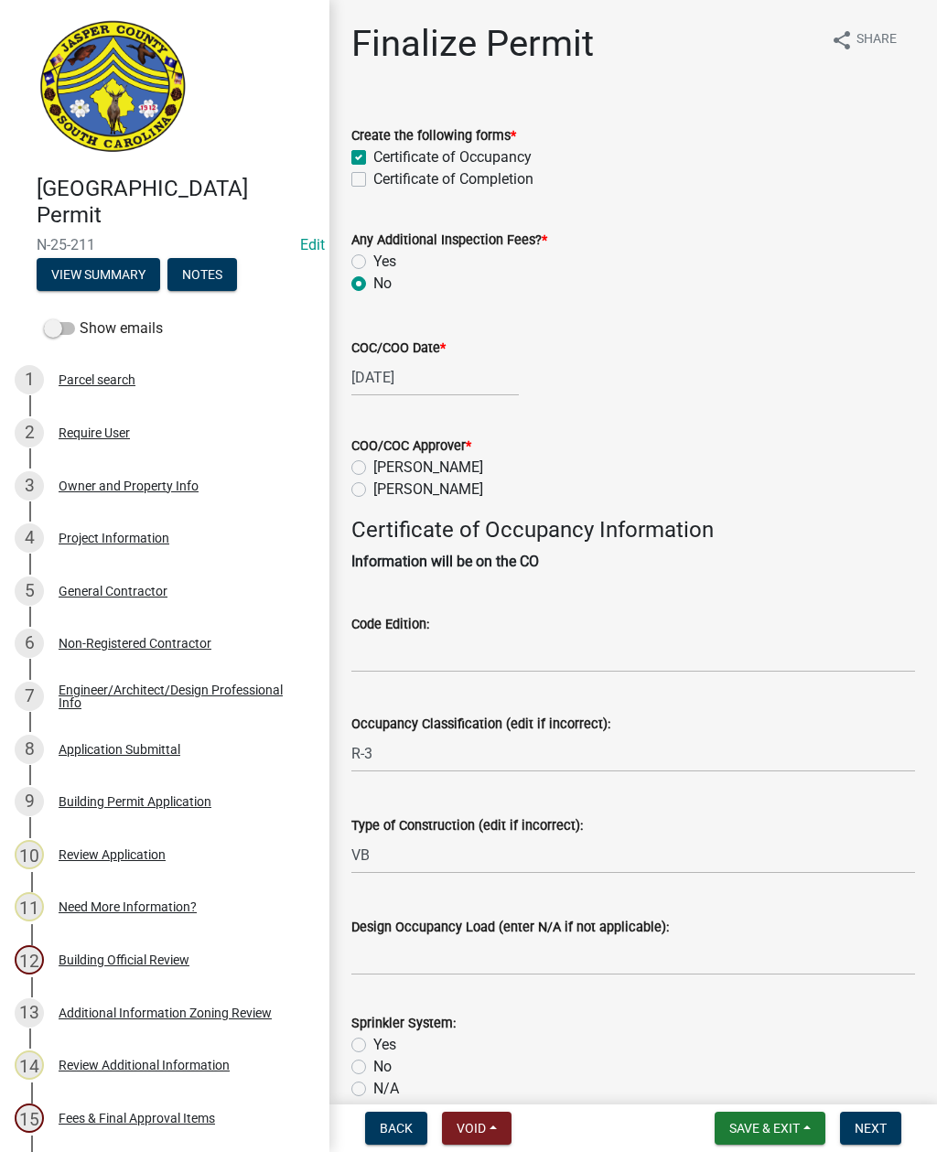
click at [373, 488] on label "Ryan Campbell" at bounding box center [428, 490] width 110 height 22
click at [373, 488] on input "Ryan Campbell" at bounding box center [379, 485] width 12 height 12
radio input "true"
click at [431, 651] on input "Code Edition:" at bounding box center [633, 654] width 564 height 38
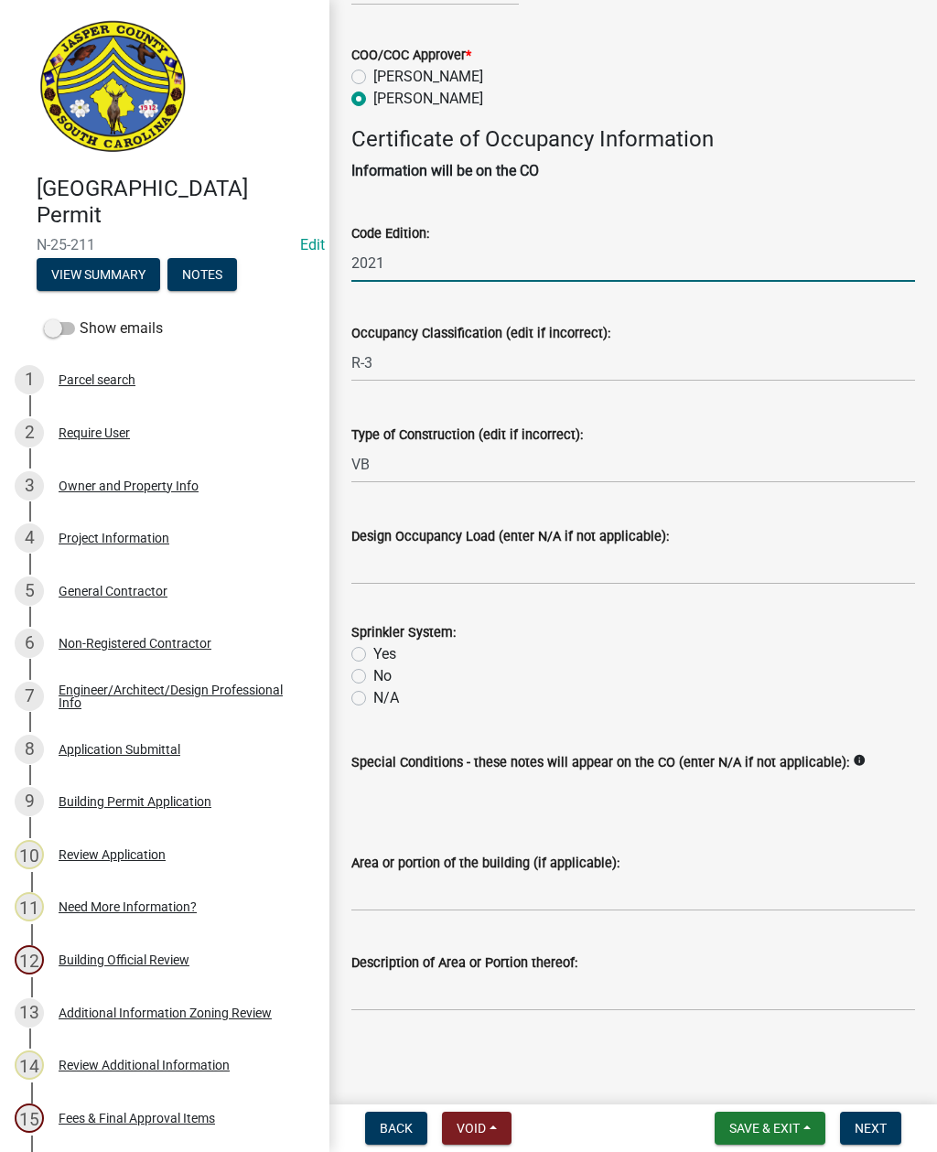
scroll to position [412, 0]
type input "2021"
click at [544, 547] on input "Design Occupancy Load (enter N/A if not applicable):" at bounding box center [633, 566] width 564 height 38
type input "NA"
click at [373, 665] on label "No" at bounding box center [382, 676] width 18 height 22
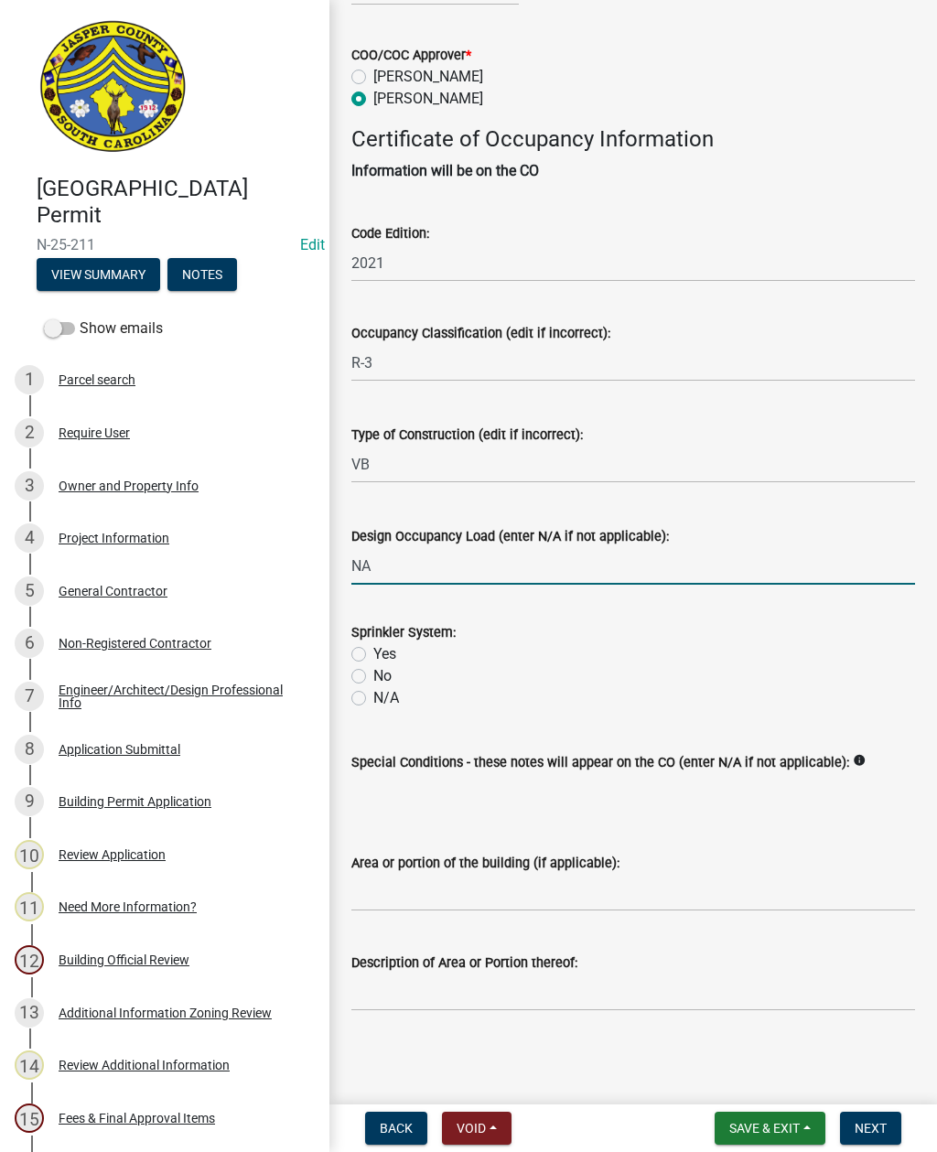
click at [373, 665] on input "No" at bounding box center [379, 671] width 12 height 12
radio input "true"
click at [877, 1118] on button "Next" at bounding box center [870, 1128] width 61 height 33
